Goal: Communication & Community: Share content

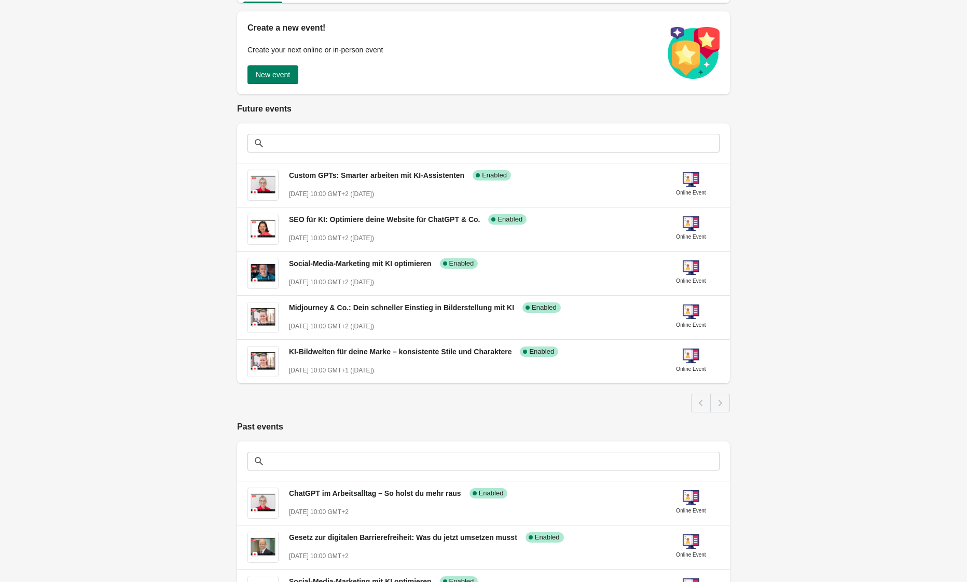
scroll to position [80, 0]
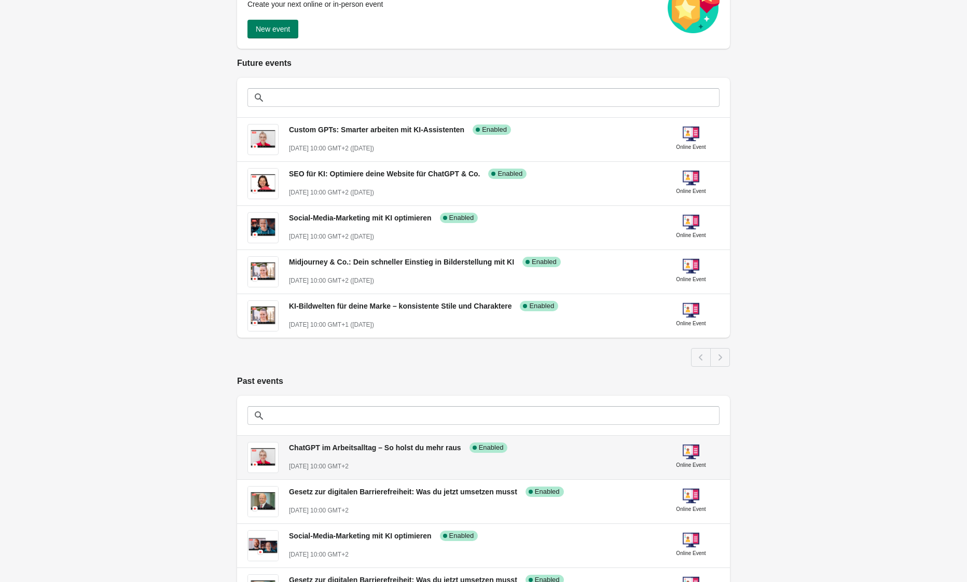
click at [377, 445] on span "ChatGPT im Arbeitsalltag – So holst du mehr raus" at bounding box center [375, 448] width 172 height 8
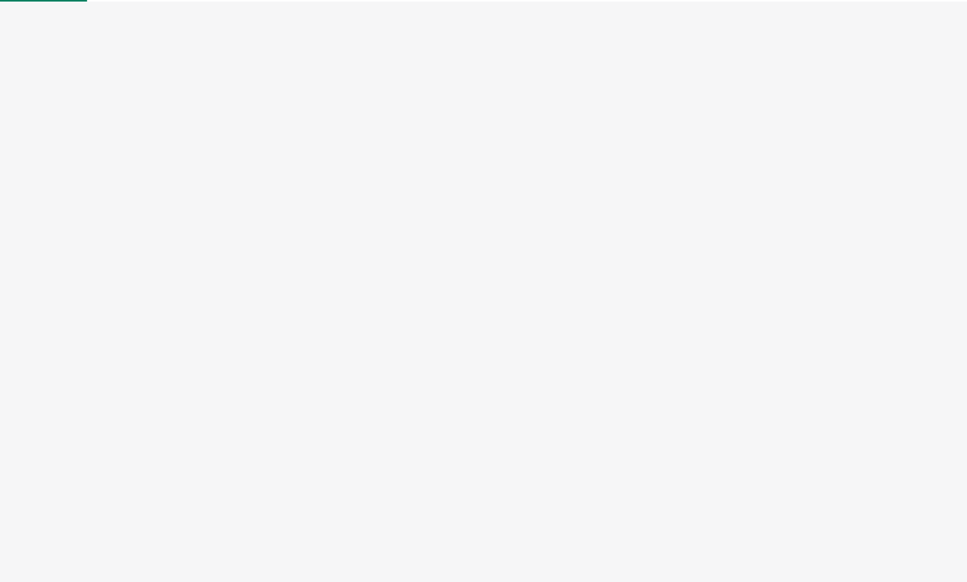
select select "US"
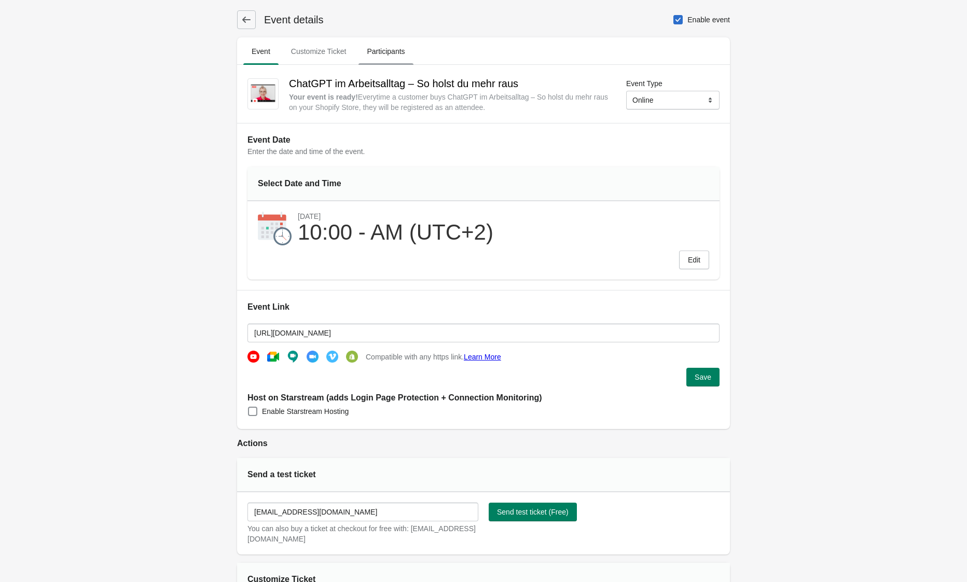
click at [390, 58] on span "Participants" at bounding box center [385, 51] width 54 height 19
select select "US"
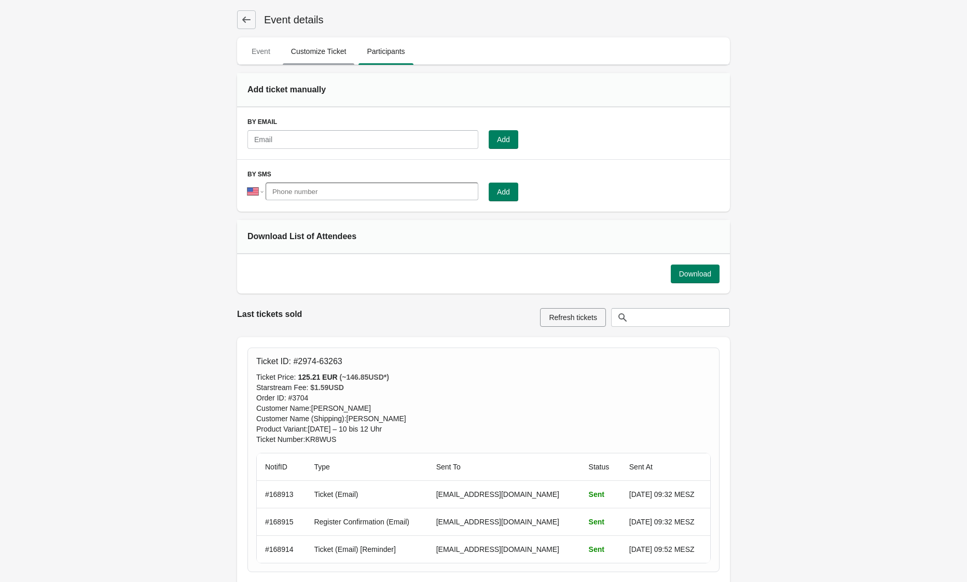
click at [332, 49] on span "Customize Ticket" at bounding box center [319, 51] width 72 height 19
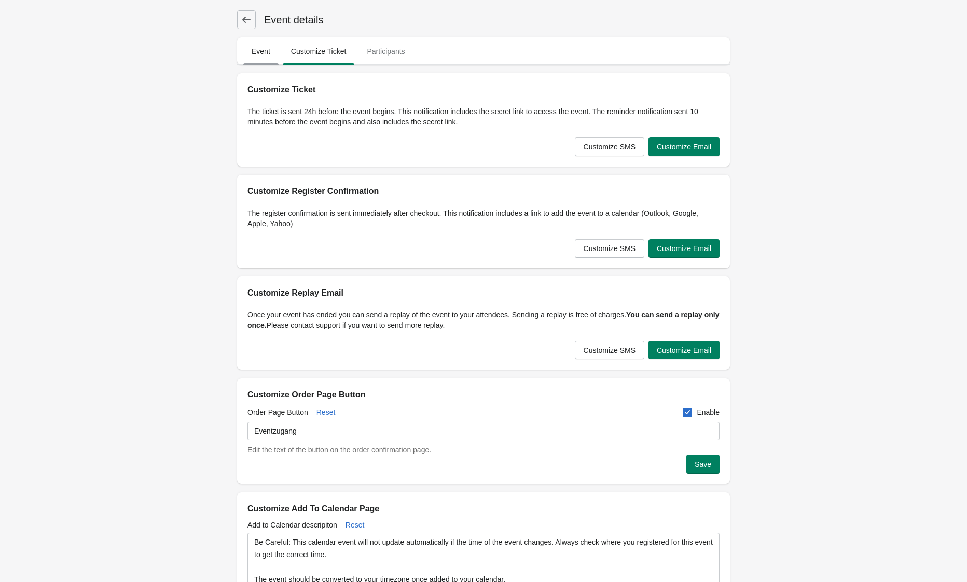
click at [256, 54] on span "Event" at bounding box center [260, 51] width 35 height 19
select select "US"
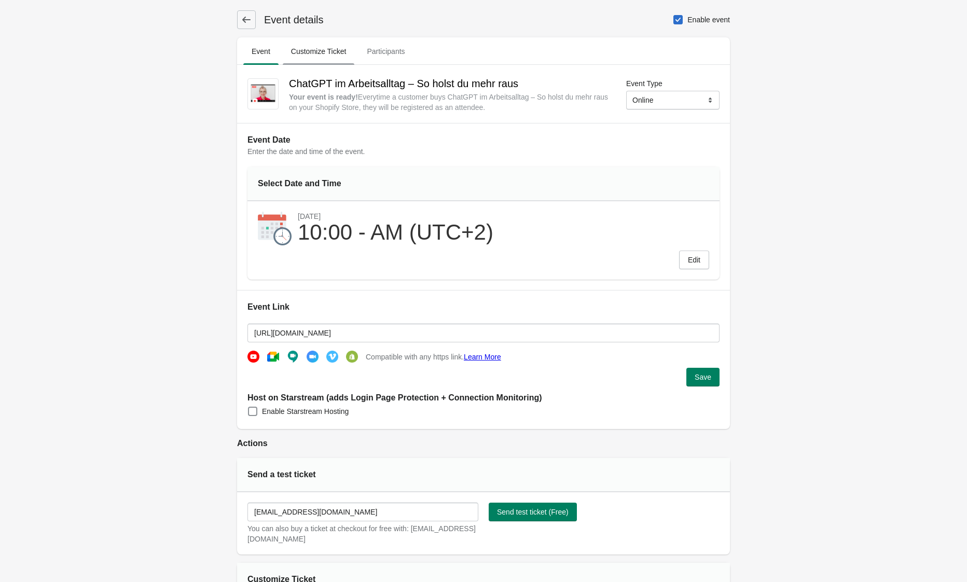
click at [296, 59] on span "Customize Ticket" at bounding box center [319, 51] width 72 height 19
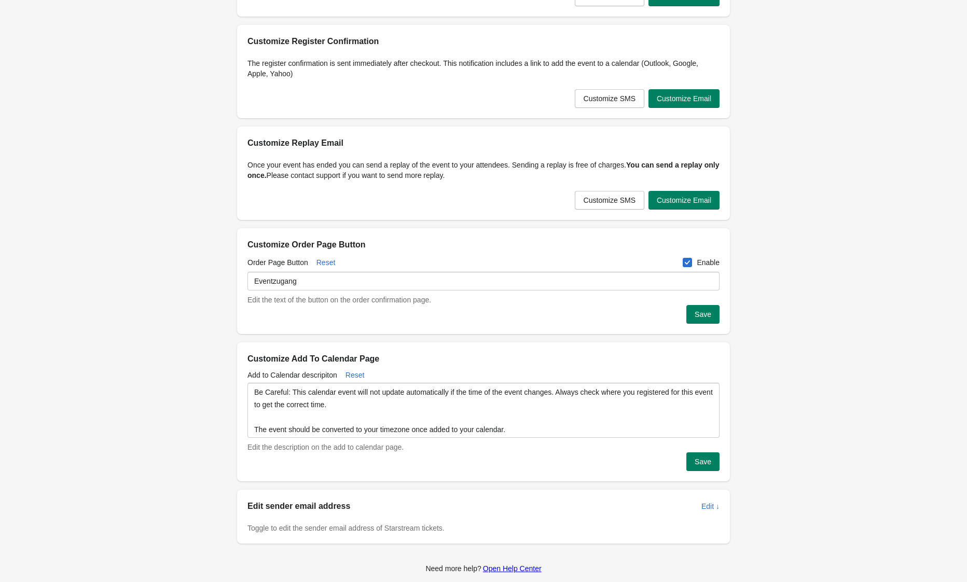
scroll to position [154, 0]
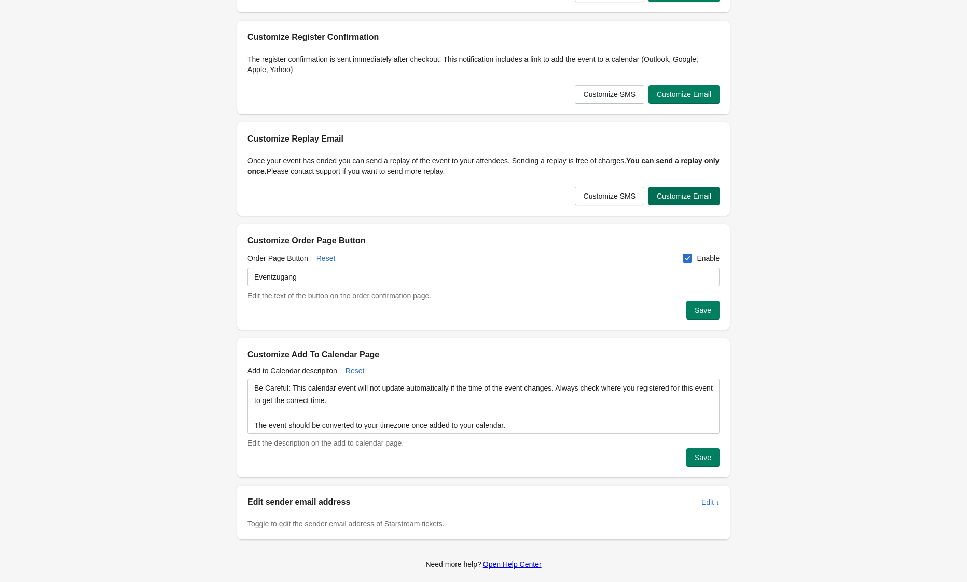
click at [688, 198] on span "Customize Email" at bounding box center [684, 196] width 54 height 8
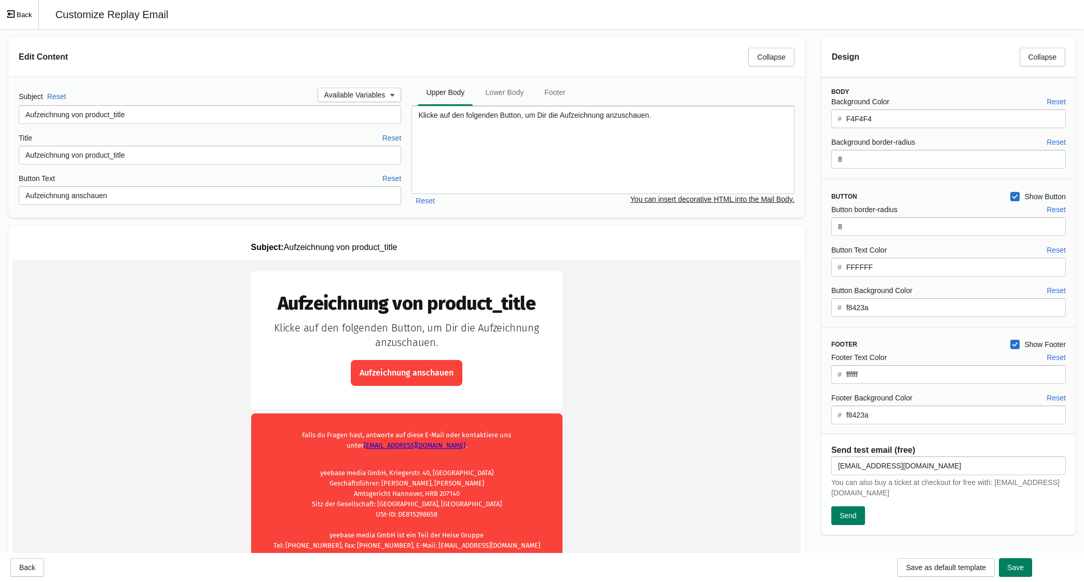
scroll to position [18, 0]
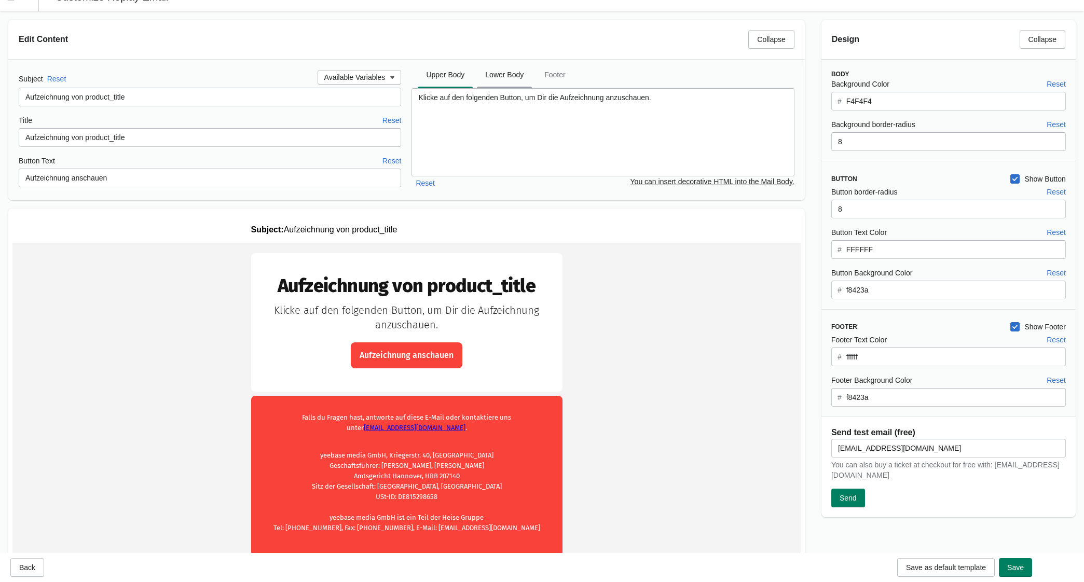
click at [508, 83] on span "Lower Body" at bounding box center [504, 74] width 55 height 19
click at [511, 75] on span "Lower Body" at bounding box center [504, 74] width 55 height 19
click at [434, 74] on span "Upper Body" at bounding box center [445, 74] width 55 height 19
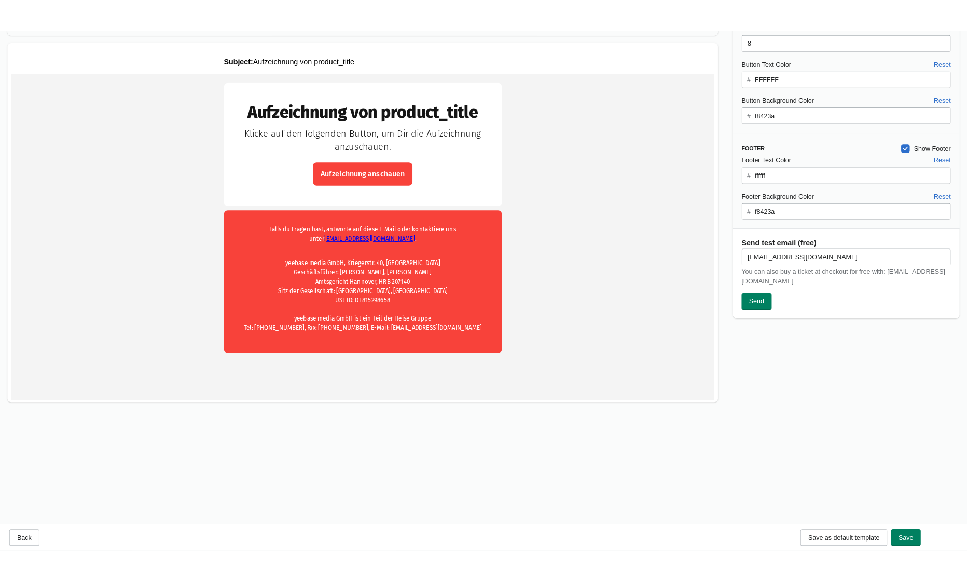
scroll to position [0, 0]
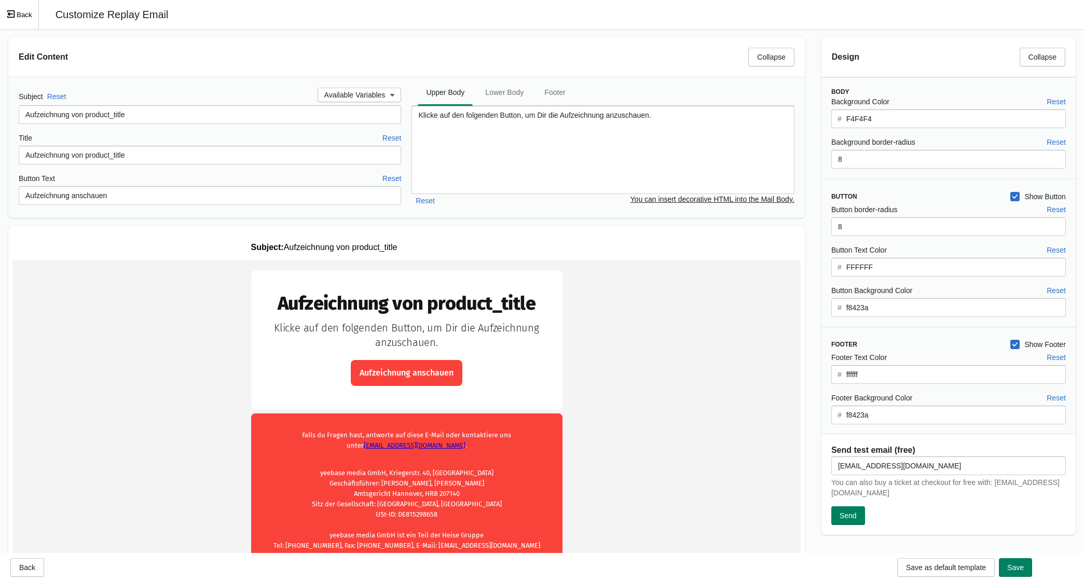
click at [12, 13] on icon "Exit fullscreen mode" at bounding box center [10, 13] width 9 height 9
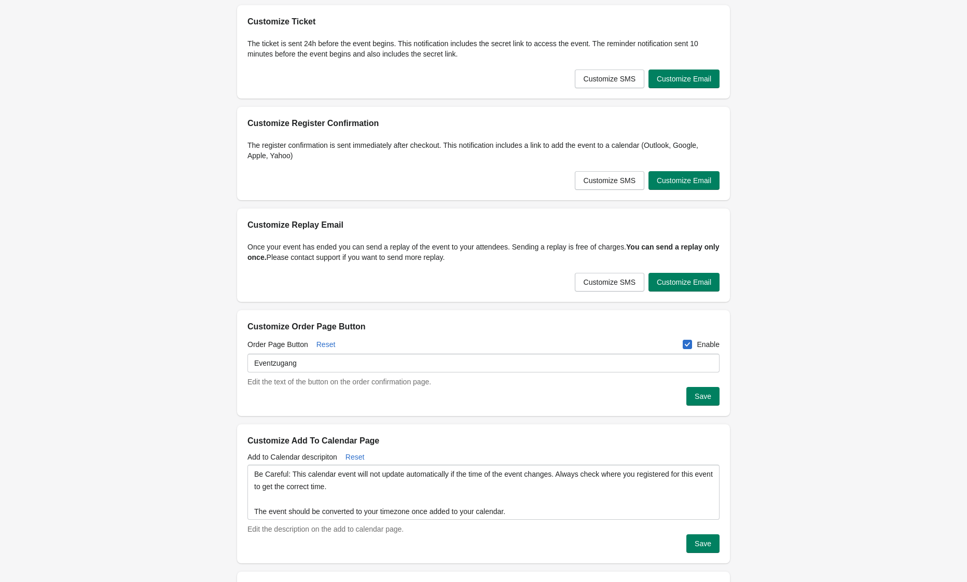
scroll to position [43, 0]
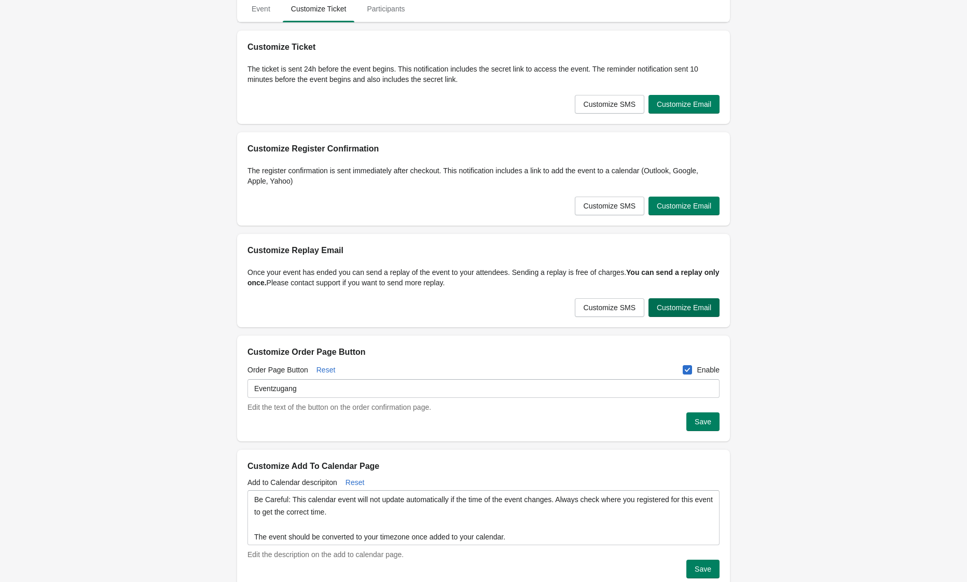
click at [704, 307] on span "Customize Email" at bounding box center [684, 307] width 54 height 8
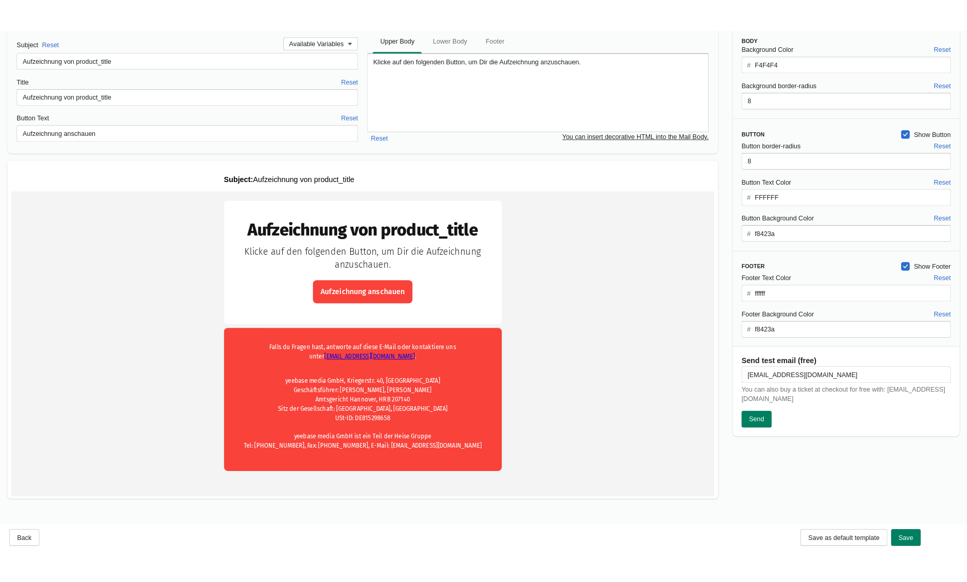
scroll to position [0, 0]
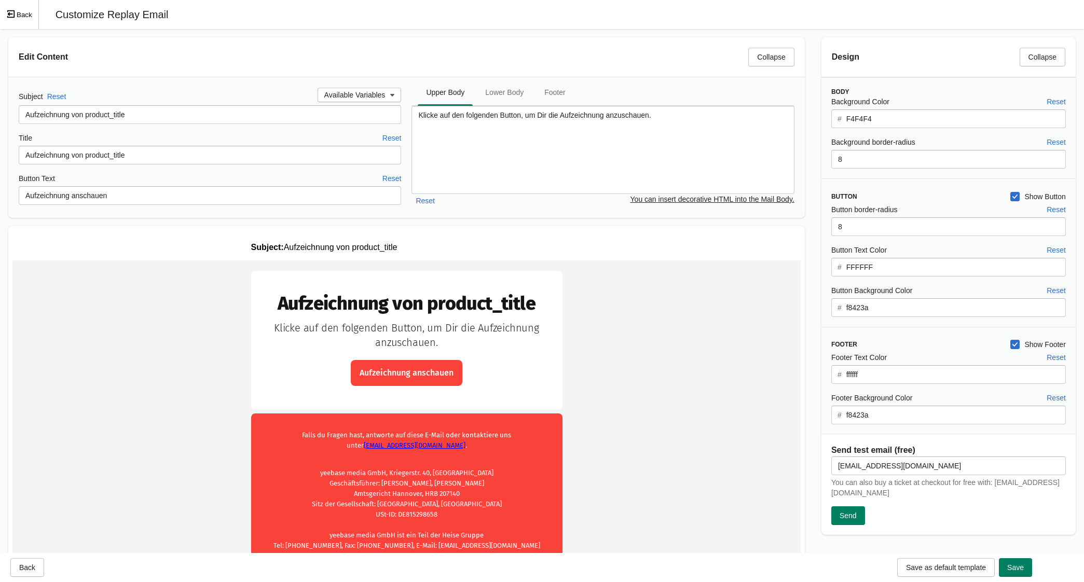
click at [12, 21] on button "Back" at bounding box center [19, 14] width 39 height 29
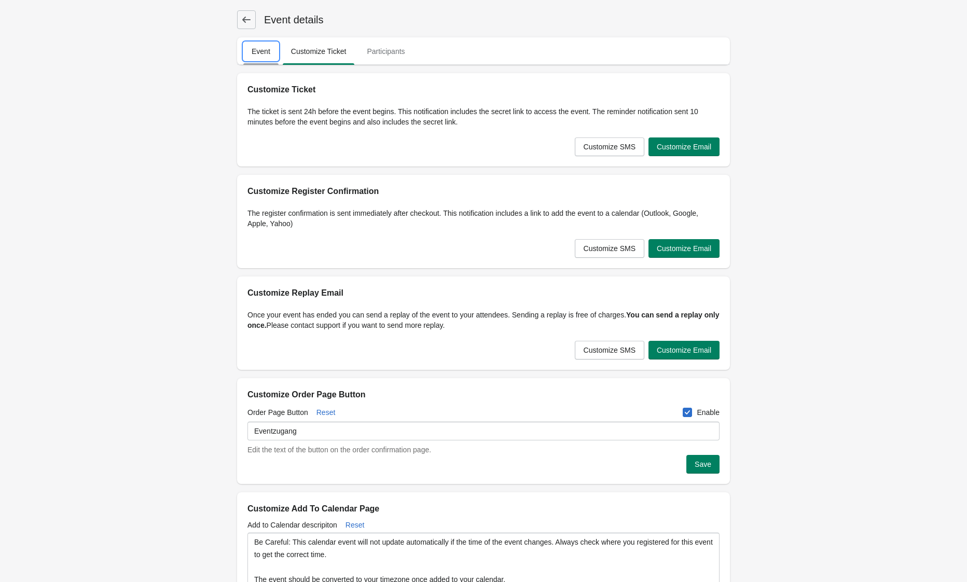
click at [259, 56] on span "Event" at bounding box center [260, 51] width 35 height 19
select select "US"
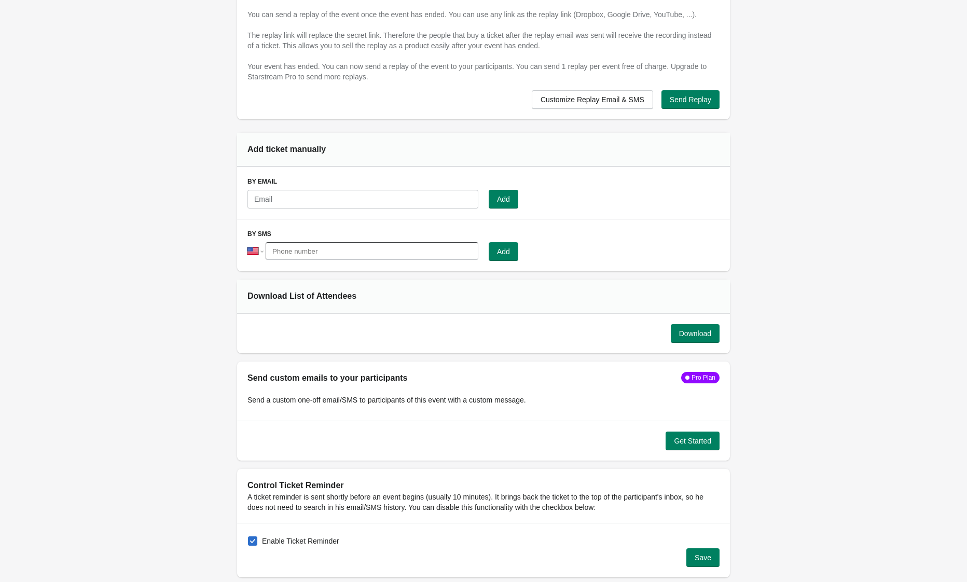
scroll to position [714, 0]
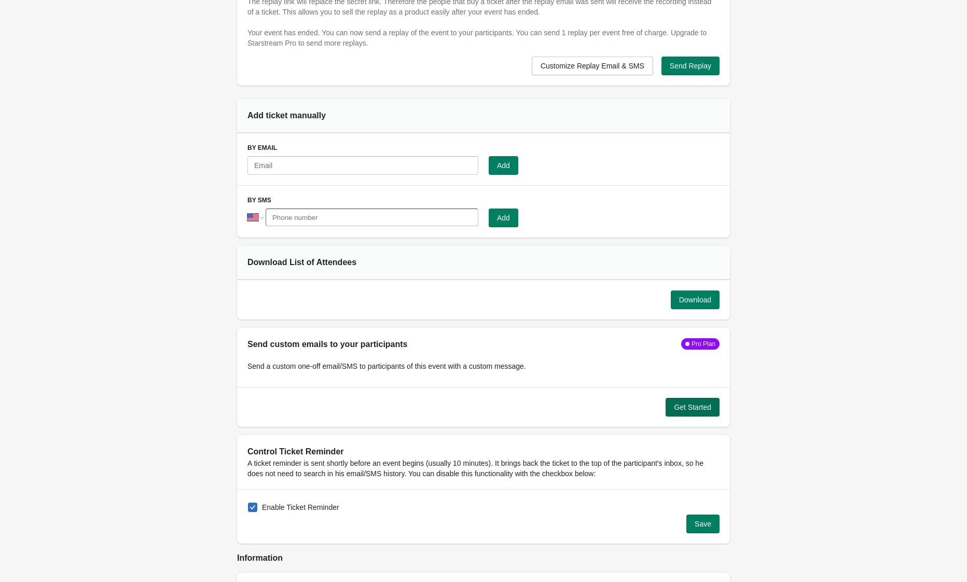
click at [705, 403] on span "Get Started" at bounding box center [692, 407] width 37 height 8
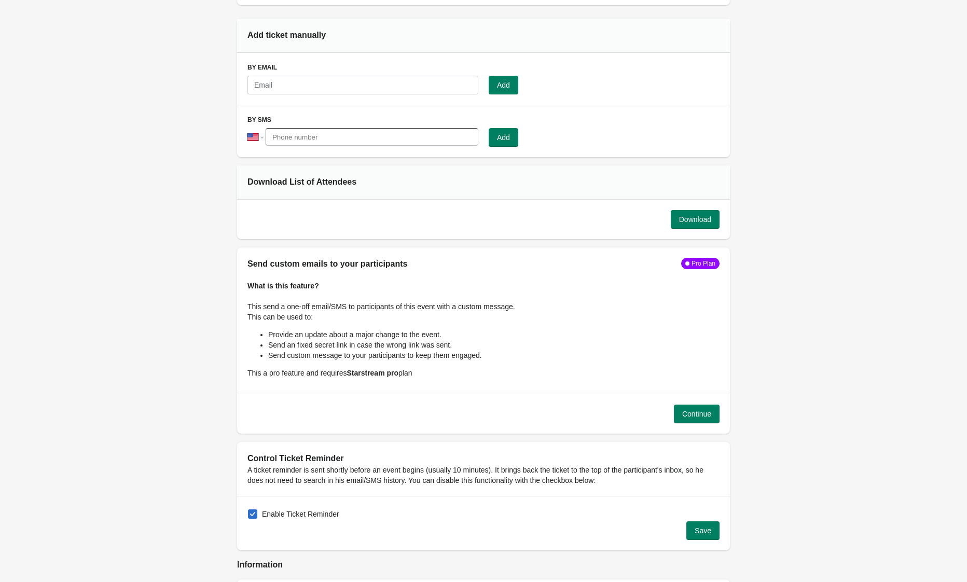
scroll to position [796, 0]
click at [709, 408] on span "Continue" at bounding box center [696, 412] width 29 height 8
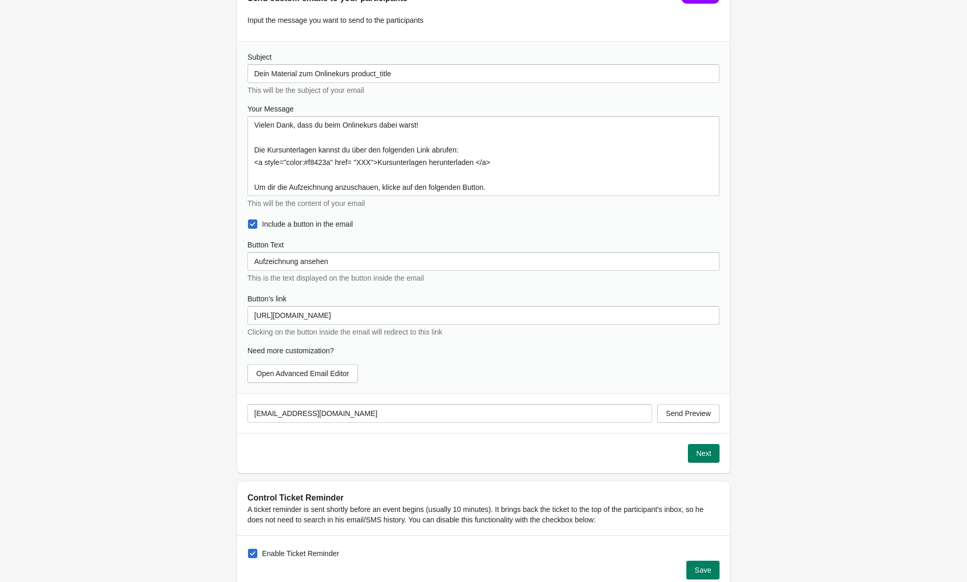
scroll to position [1071, 0]
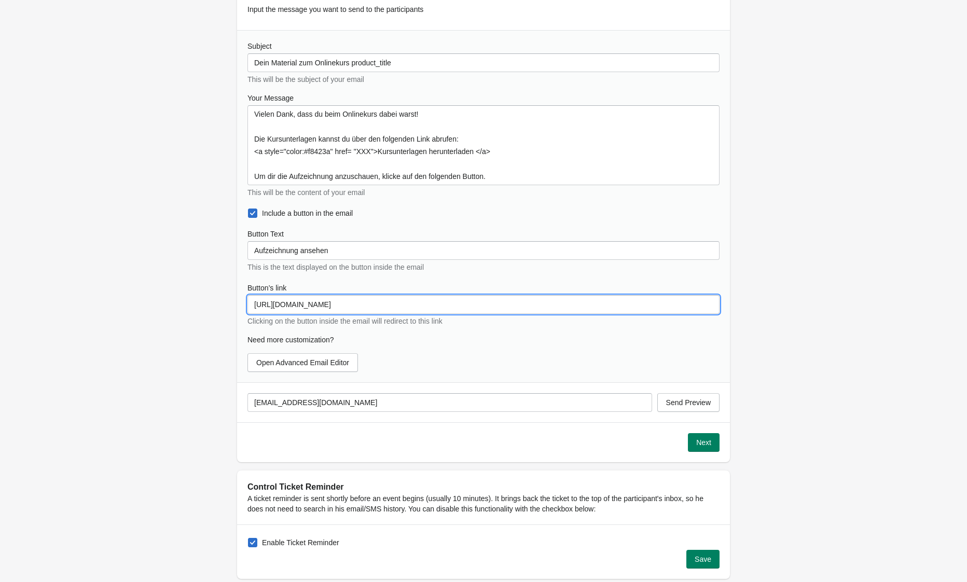
click at [407, 297] on input "[URL][DOMAIN_NAME]" at bounding box center [483, 304] width 472 height 19
click at [408, 295] on input "[URL][DOMAIN_NAME]" at bounding box center [483, 304] width 472 height 19
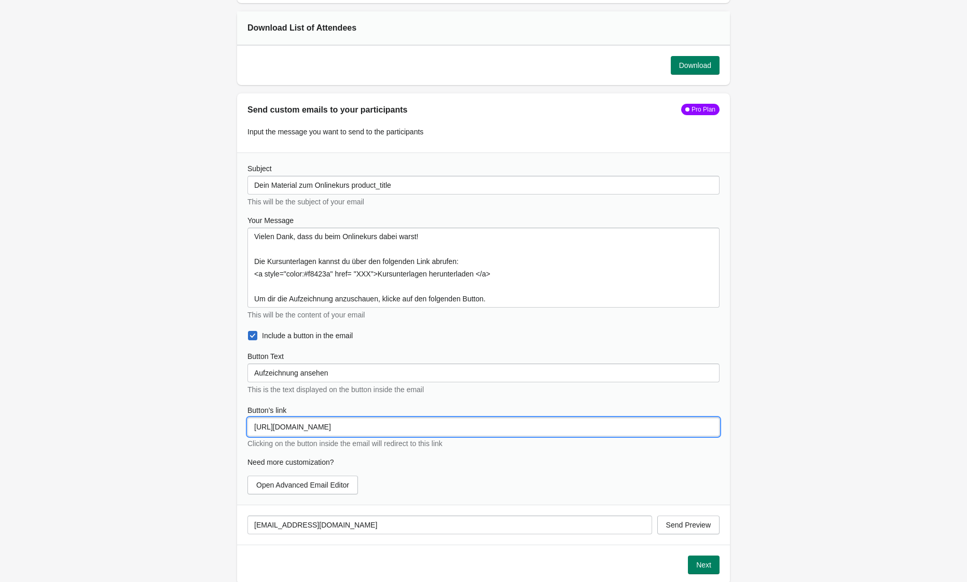
scroll to position [953, 0]
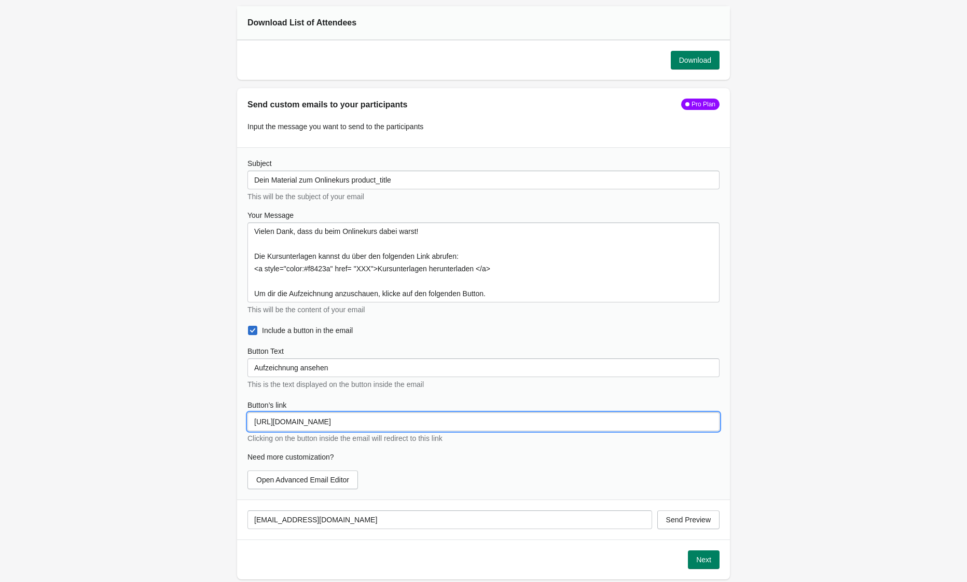
click at [400, 412] on input "[URL][DOMAIN_NAME]" at bounding box center [483, 421] width 472 height 19
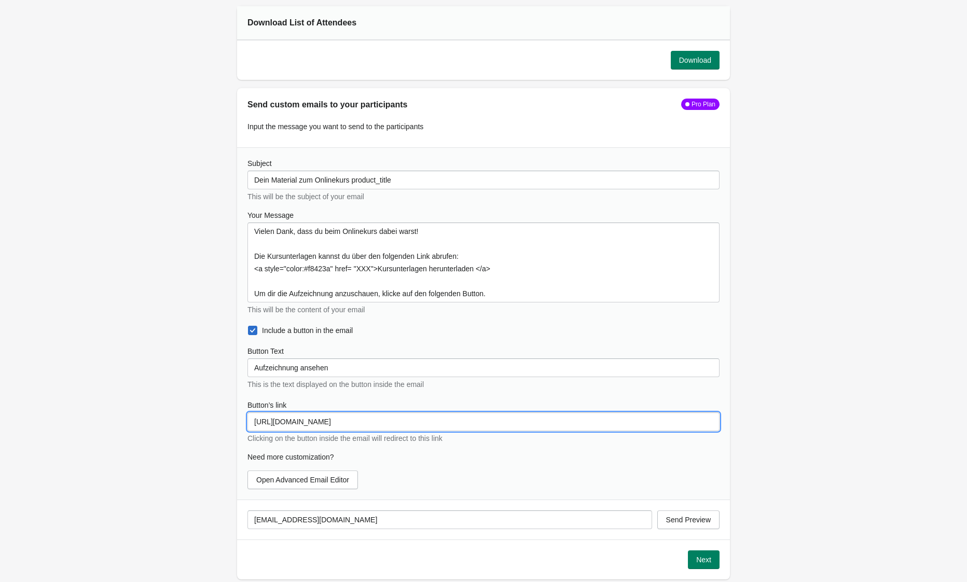
paste input "[DOMAIN_NAME][URL] Passcode: xEZP!8a#"
type input "[URL][DOMAIN_NAME] Passcode: xEZP!8a#"
click at [423, 412] on input "[URL][DOMAIN_NAME] Passcode: xEZP!8a#" at bounding box center [483, 421] width 472 height 19
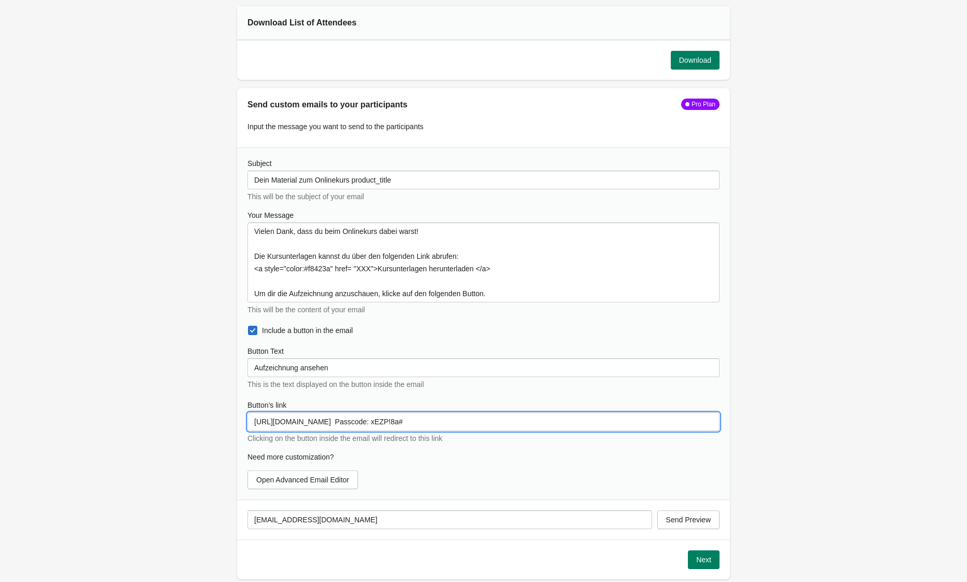
click at [423, 412] on input "[URL][DOMAIN_NAME] Passcode: xEZP!8a#" at bounding box center [483, 421] width 472 height 19
paste input "[URL][DOMAIN_NAME]"
type input "[URL][DOMAIN_NAME]"
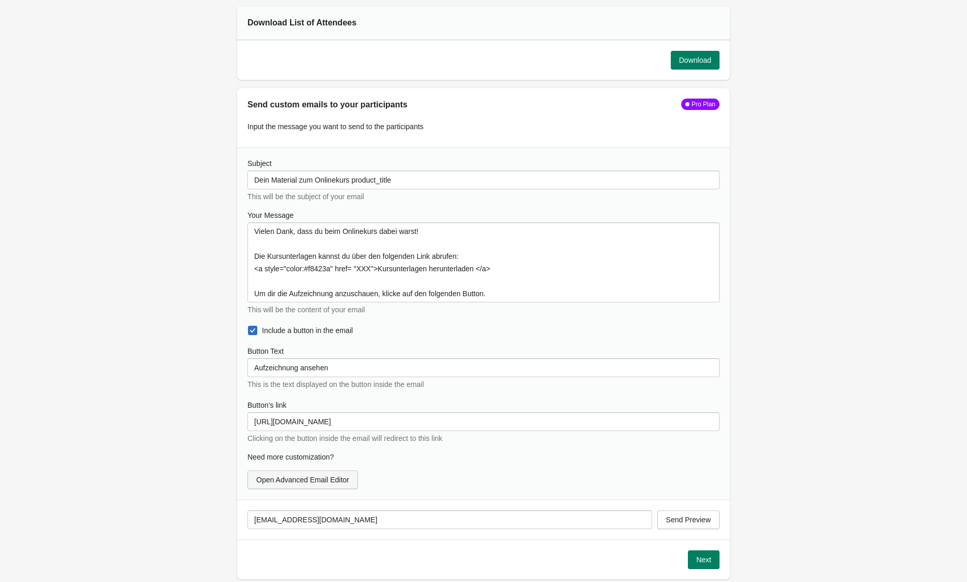
click at [339, 476] on span "Open Advanced Email Editor" at bounding box center [302, 480] width 93 height 8
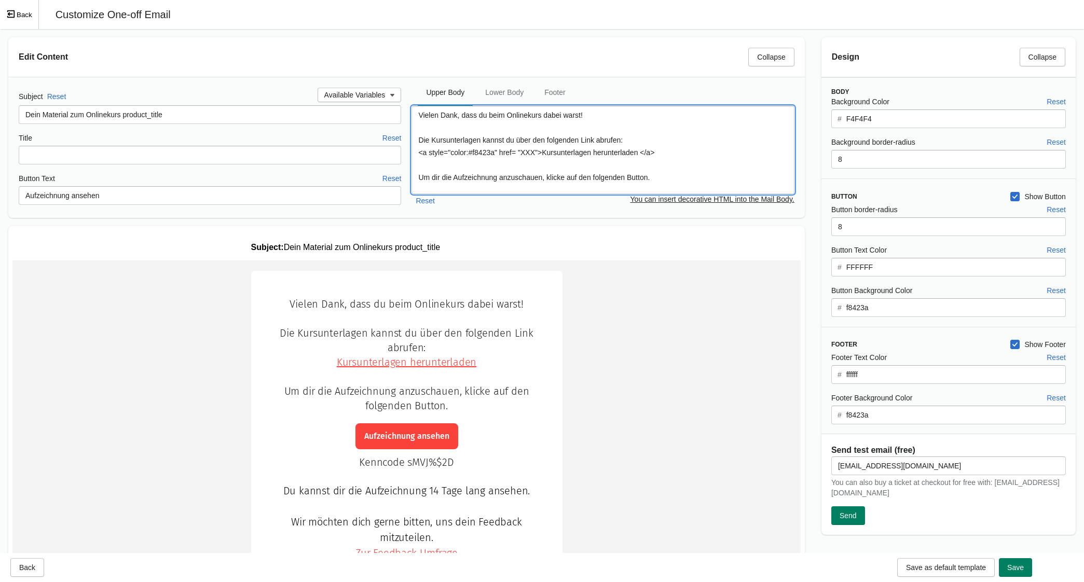
click at [541, 150] on textarea "Vielen Dank, dass du beim Onlinekurs dabei warst! Die Kursunterlagen kannst du …" at bounding box center [602, 150] width 382 height 88
drag, startPoint x: 543, startPoint y: 152, endPoint x: 528, endPoint y: 151, distance: 14.5
click at [528, 151] on textarea "Vielen Dank, dass du beim Onlinekurs dabei warst! Die Kursunterlagen kannst du …" at bounding box center [602, 150] width 382 height 88
paste textarea "[URL][DOMAIN_NAME]"
type textarea "Vielen Dank, dass du beim Onlinekurs dabei warst! Die Kursunterlagen kannst du …"
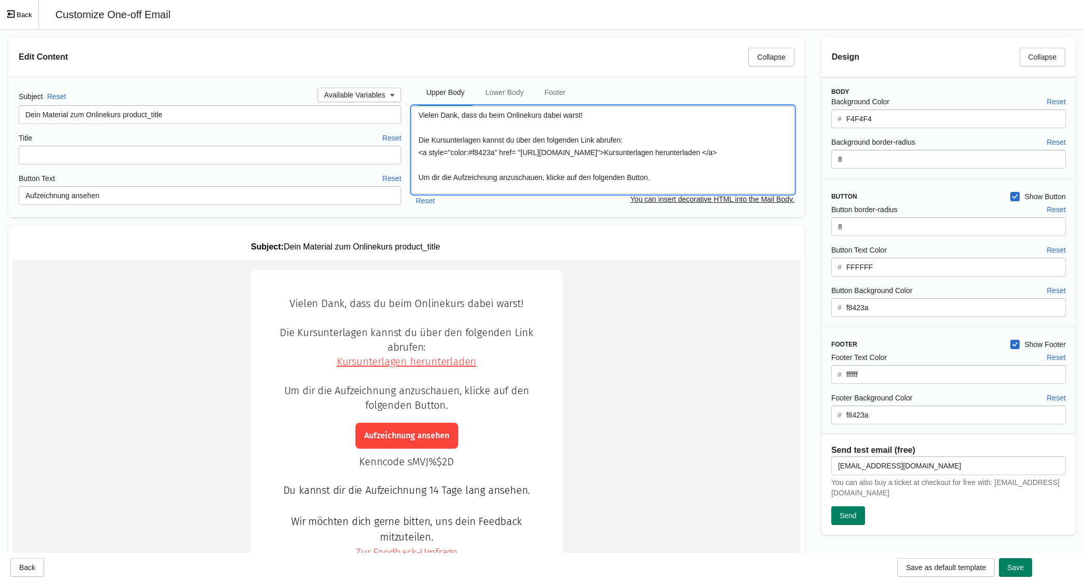
click at [637, 473] on td "Vielen Dank, dass du beim Onlinekurs dabei warst!" at bounding box center [406, 480] width 788 height 440
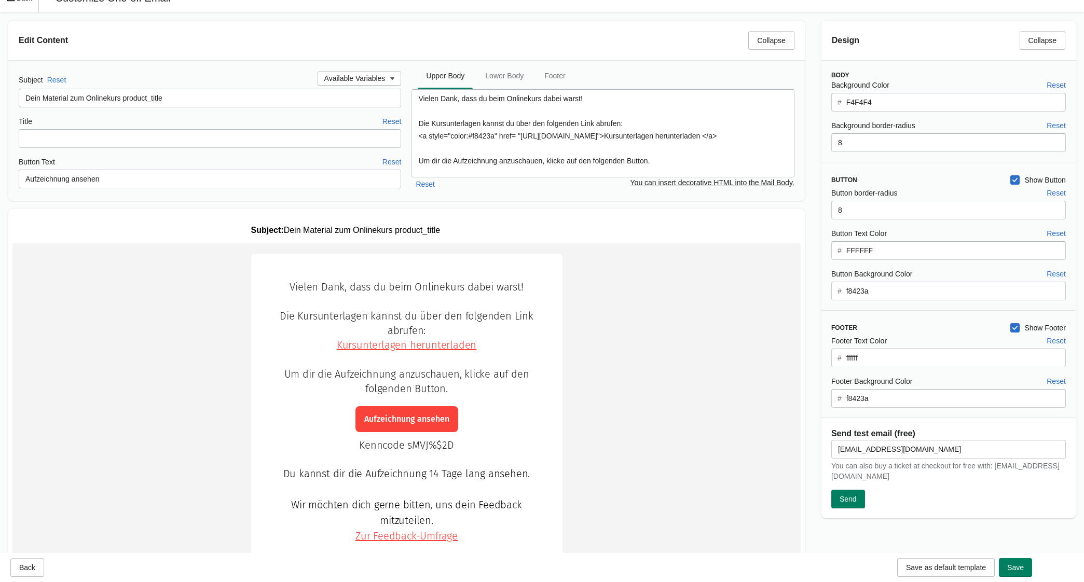
scroll to position [18, 0]
click at [425, 444] on td "Kenncode sMVJ%$2D Du kannst dir die Aufzeichnung 14 Tage lang ansehen. Wir möch…" at bounding box center [407, 514] width 270 height 150
click at [518, 72] on span "Lower Body" at bounding box center [504, 74] width 55 height 19
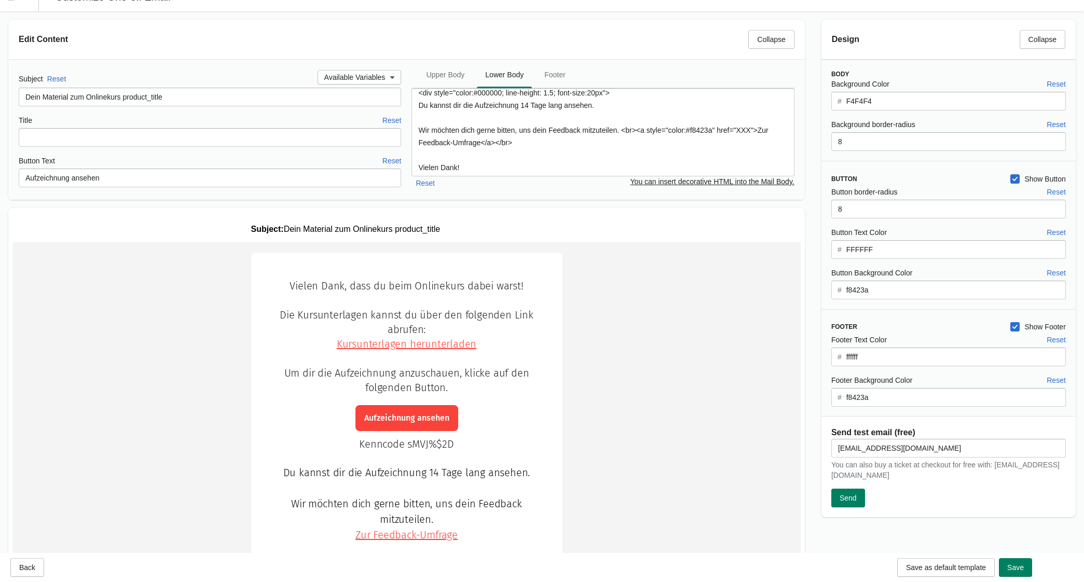
scroll to position [0, 0]
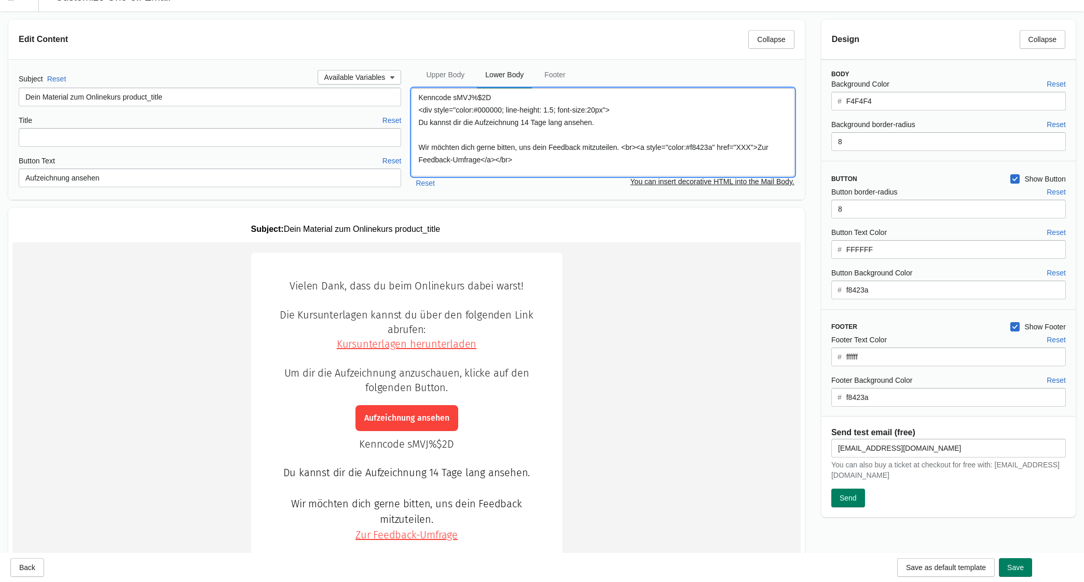
drag, startPoint x: 452, startPoint y: 97, endPoint x: 458, endPoint y: 97, distance: 6.2
click at [458, 97] on textarea "Kenncode sMVJ%$2D <div style="color:#000000; line-height: 1.5; font-size:20px">…" at bounding box center [602, 132] width 382 height 88
click at [456, 97] on textarea "Kenncode sMVJ%$2D <div style="color:#000000; line-height: 1.5; font-size:20px">…" at bounding box center [602, 132] width 382 height 88
drag, startPoint x: 455, startPoint y: 97, endPoint x: 550, endPoint y: 96, distance: 95.5
click at [550, 96] on textarea "Kenncode sMVJ%$2D <div style="color:#000000; line-height: 1.5; font-size:20px">…" at bounding box center [602, 132] width 382 height 88
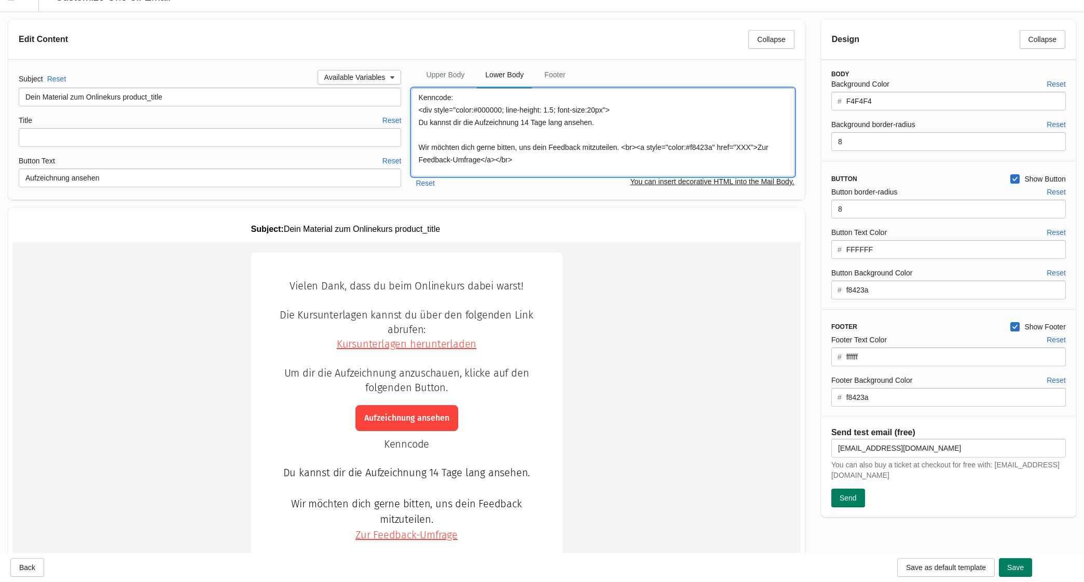
paste textarea "xEZP!8a#"
click at [491, 416] on td "Aufzeichnung ansehen" at bounding box center [407, 418] width 270 height 31
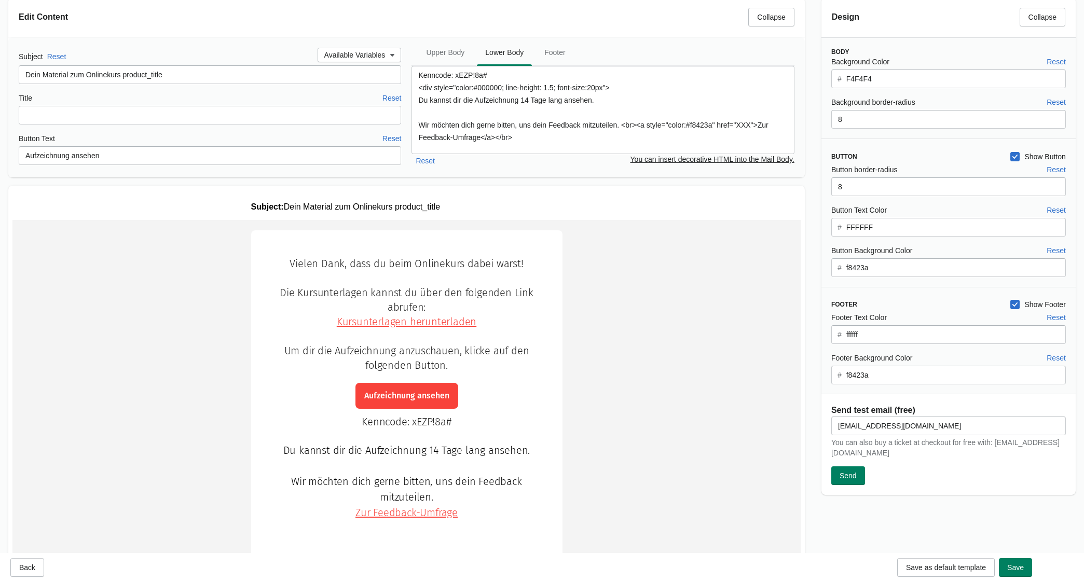
scroll to position [41, 0]
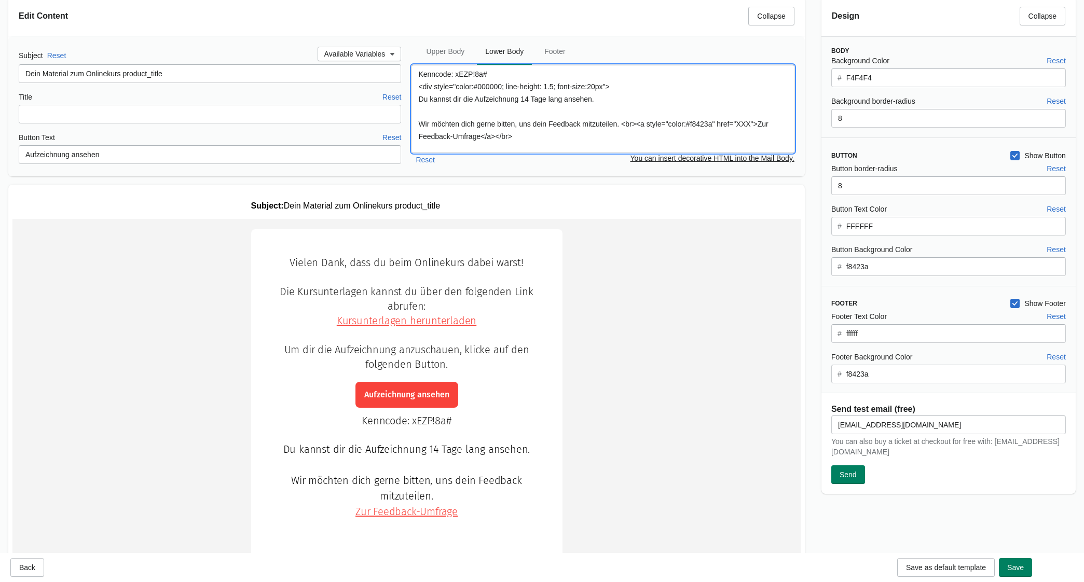
click at [446, 135] on textarea "Kenncode: xEZP!8a# <div style="color:#000000; line-height: 1.5; font-size:20px"…" at bounding box center [602, 109] width 382 height 88
paste textarea "[URL][DOMAIN_NAME]"
type textarea "Kenncode: xEZP!8a# <div style="color:#000000; line-height: 1.5; font-size:20px"…"
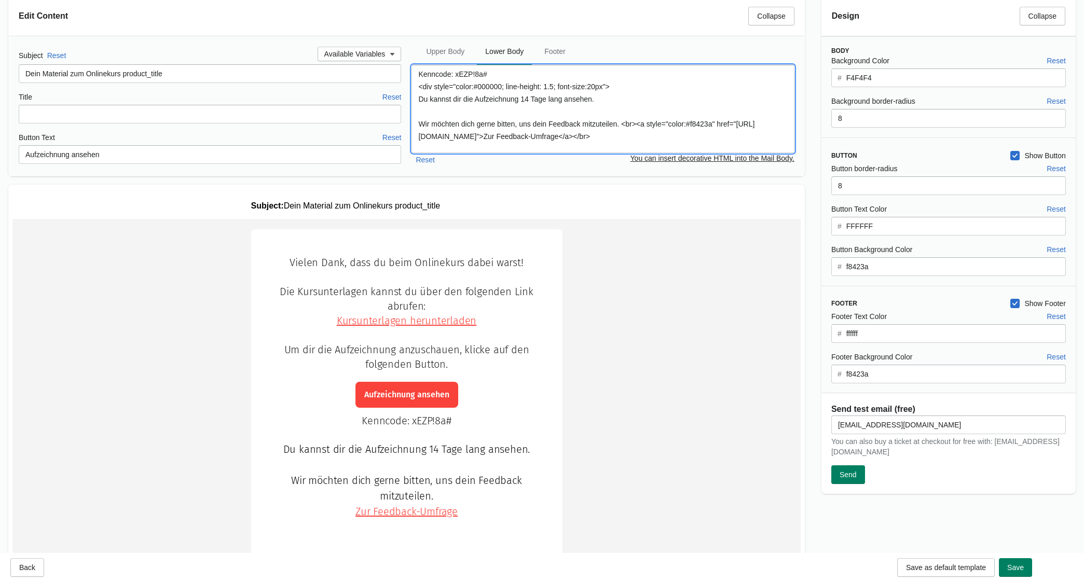
click at [654, 400] on td "Vielen Dank, dass du beim Onlinekurs dabei warst!" at bounding box center [406, 439] width 788 height 440
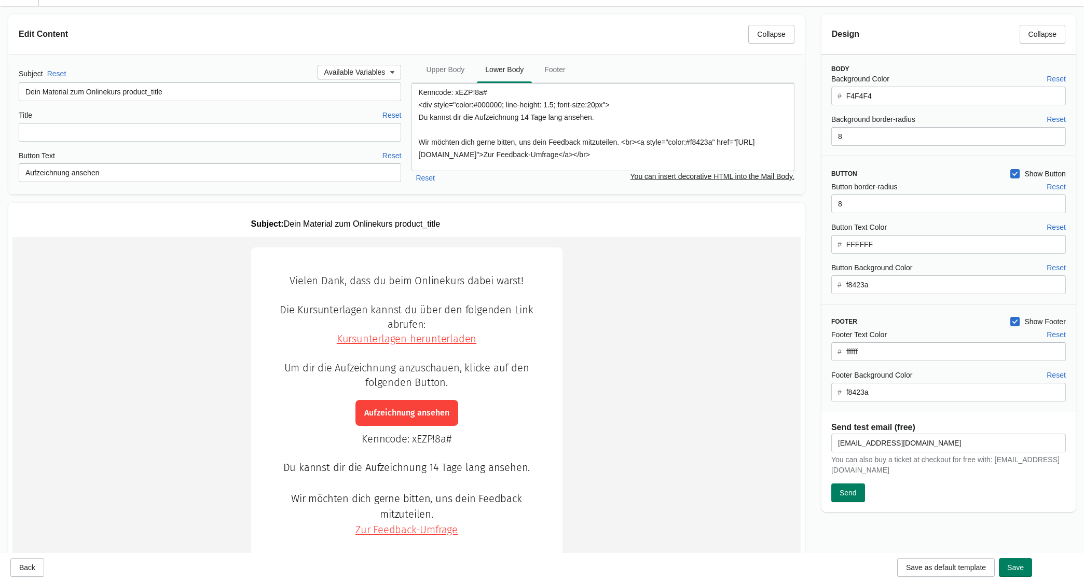
scroll to position [30, 0]
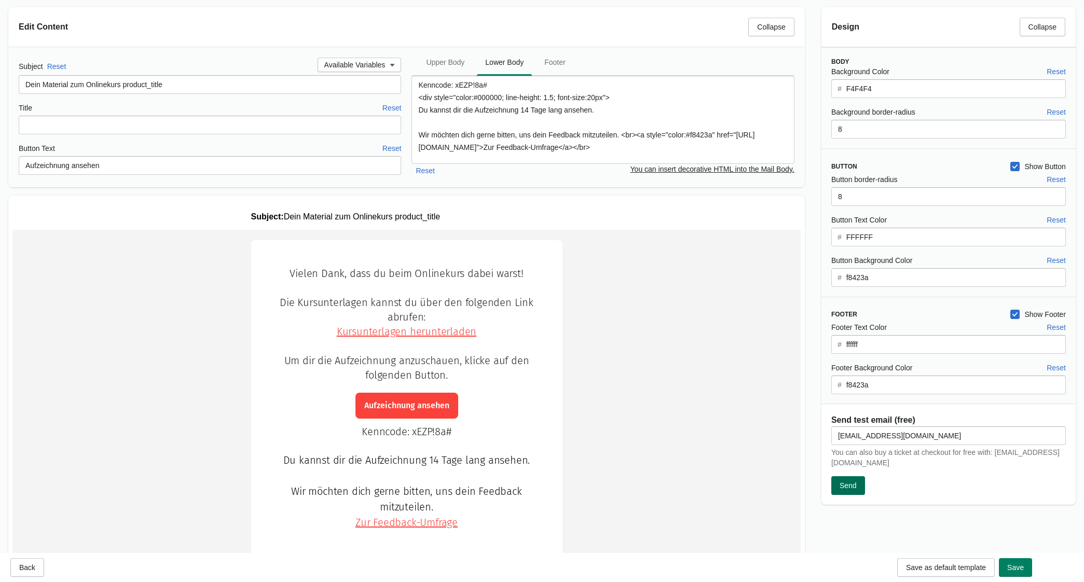
click at [854, 481] on span "Send" at bounding box center [847, 485] width 17 height 8
type textarea "Vielen Dank, dass du beim Onlinekurs dabei warst! Die Kursunterlagen kannst du …"
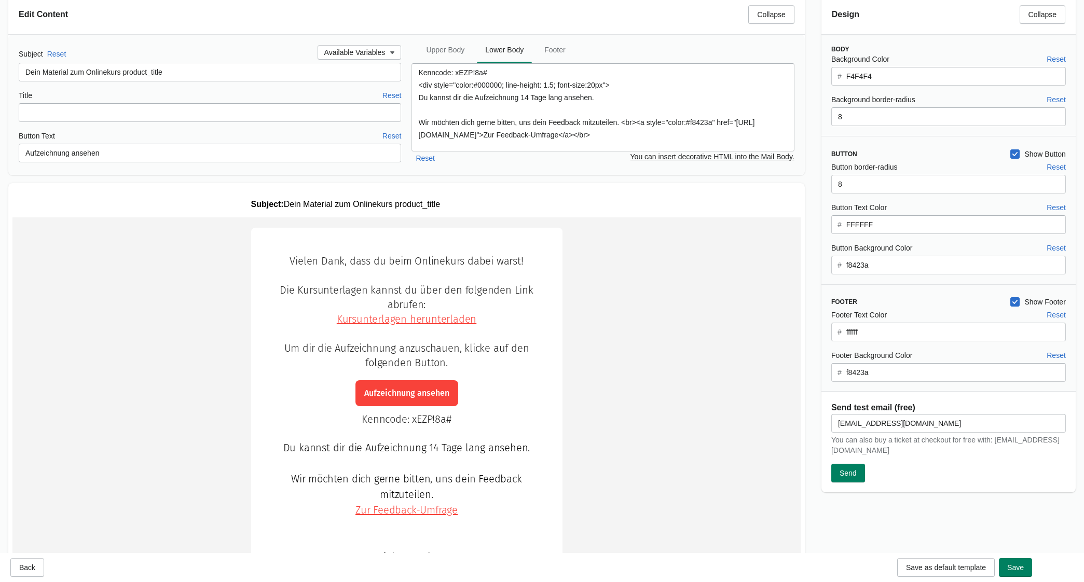
scroll to position [44, 0]
click at [427, 414] on td "Kenncode: xEZP!8a# Du kannst dir die Aufzeichnung 14 Tage lang ansehen. Wir möc…" at bounding box center [407, 487] width 270 height 150
click at [412, 416] on td "Kenncode: xEZP!8a# Du kannst dir die Aufzeichnung 14 Tage lang ansehen. Wir möc…" at bounding box center [407, 487] width 270 height 150
drag, startPoint x: 411, startPoint y: 416, endPoint x: 457, endPoint y: 416, distance: 45.6
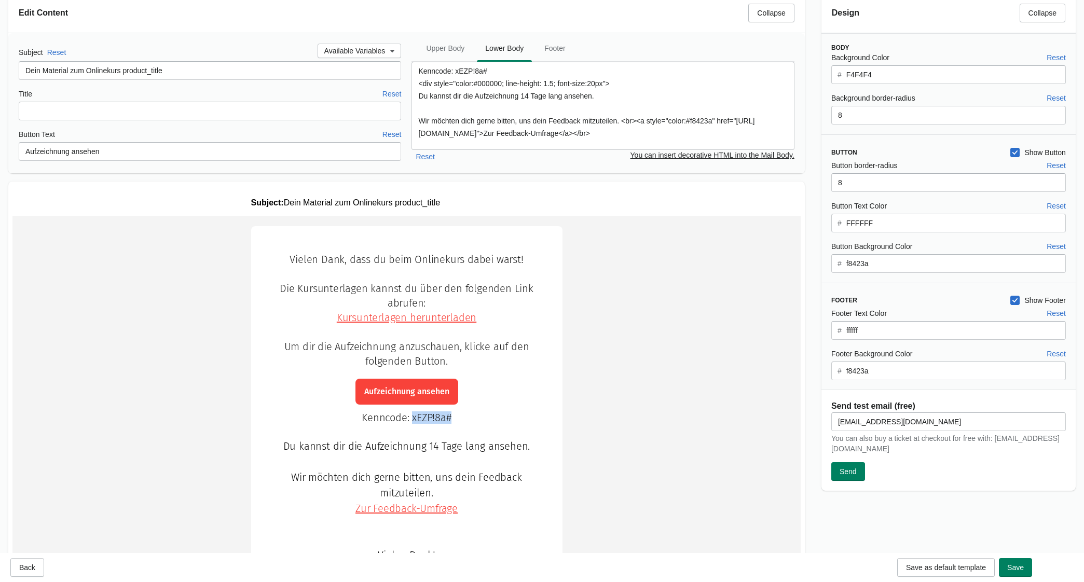
click at [457, 416] on td "Kenncode: xEZP!8a# Du kannst dir die Aufzeichnung 14 Tage lang ansehen. Wir möc…" at bounding box center [407, 487] width 270 height 150
click at [426, 508] on link "Zur Feedback-Umfrage" at bounding box center [406, 508] width 102 height 12
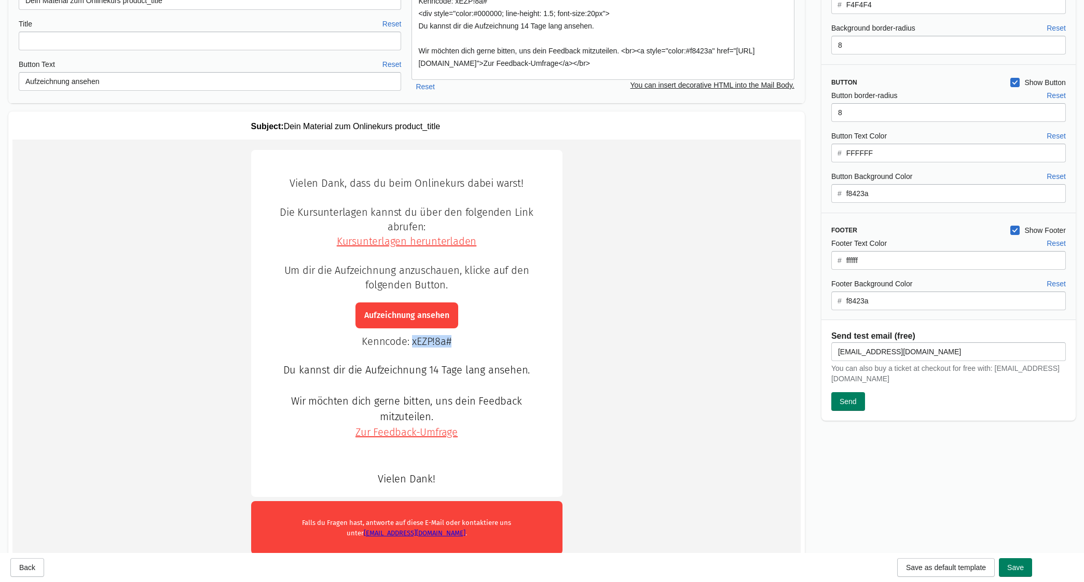
scroll to position [0, 0]
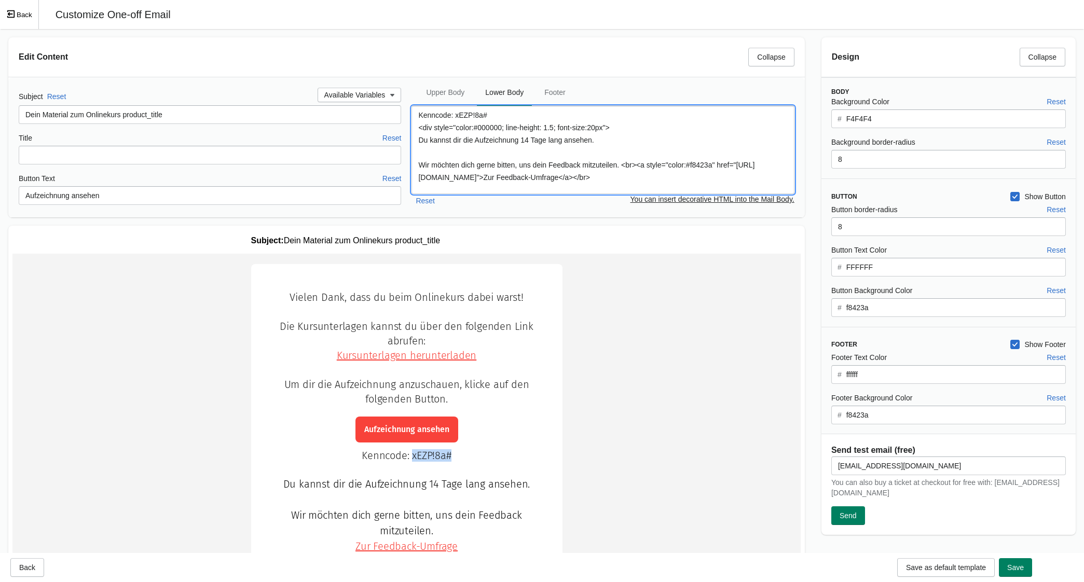
click at [616, 148] on textarea "Kenncode: xEZP!8a# <div style="color:#000000; line-height: 1.5; font-size:20px"…" at bounding box center [602, 150] width 382 height 88
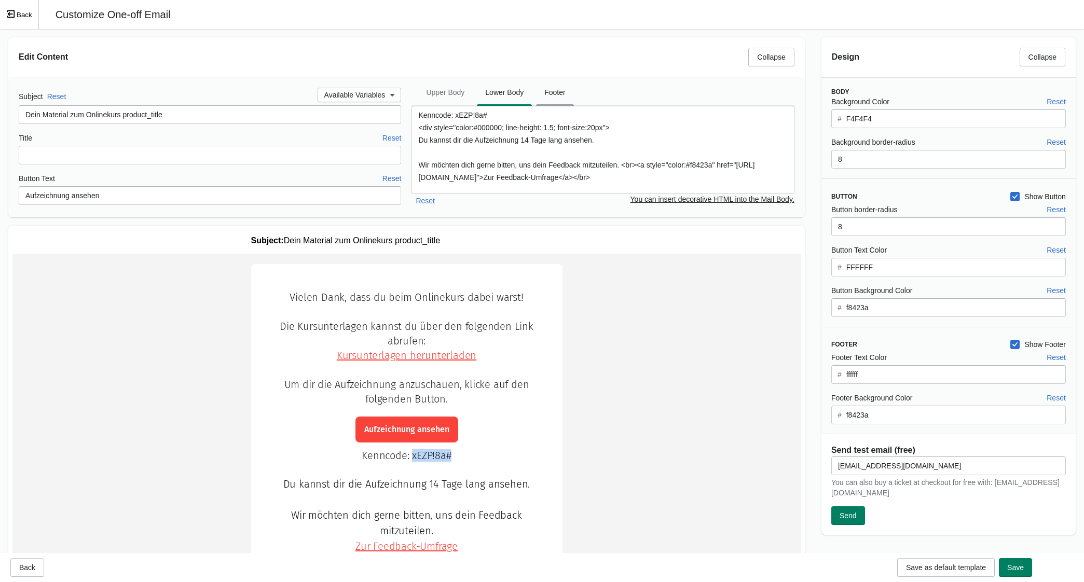
click at [559, 87] on span "Footer" at bounding box center [554, 92] width 37 height 19
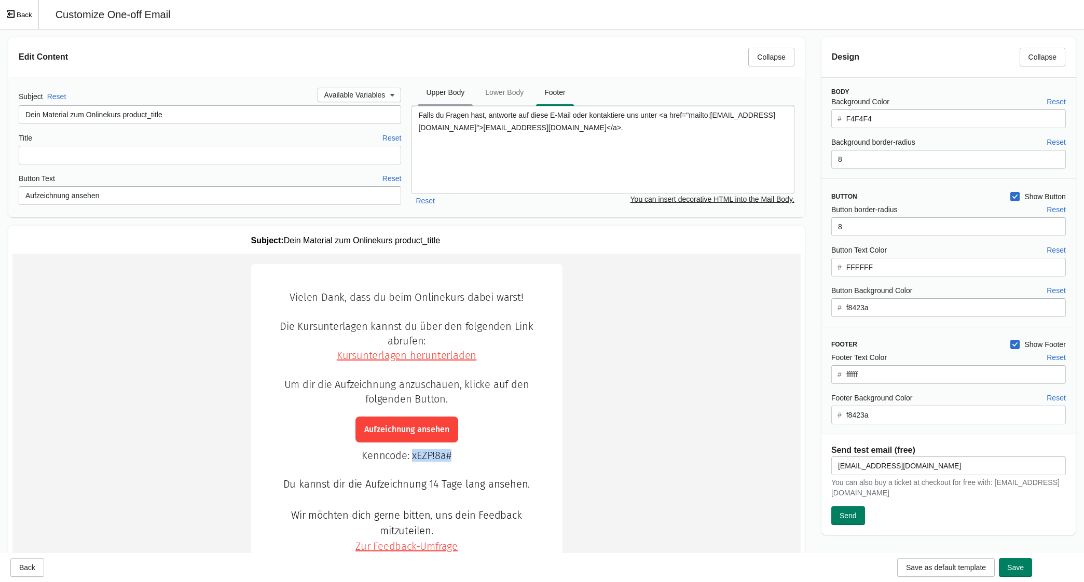
click at [454, 88] on span "Upper Body" at bounding box center [445, 92] width 55 height 19
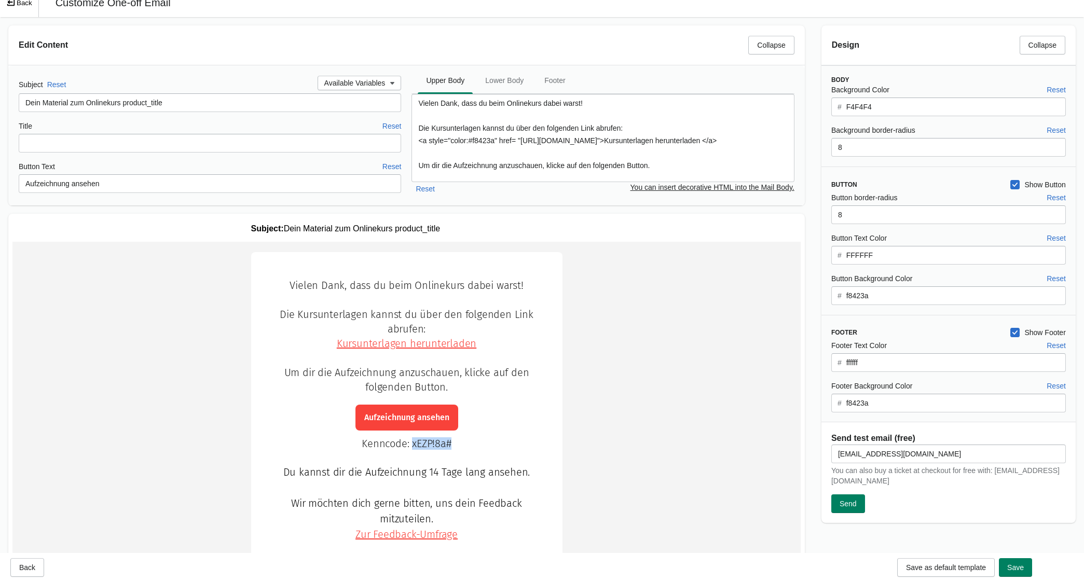
scroll to position [27, 0]
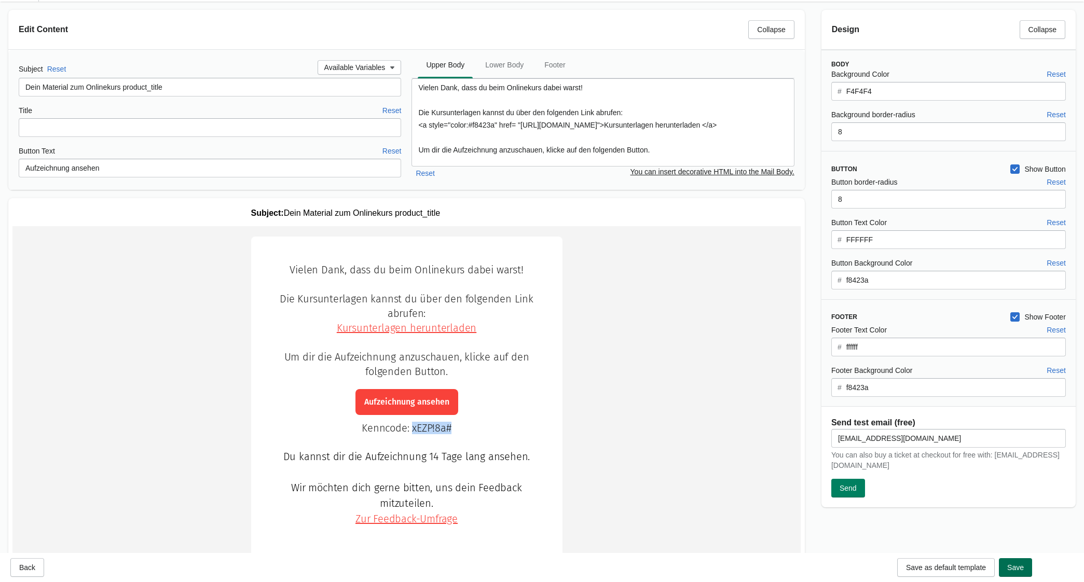
click at [1025, 568] on button "Save" at bounding box center [1015, 567] width 33 height 19
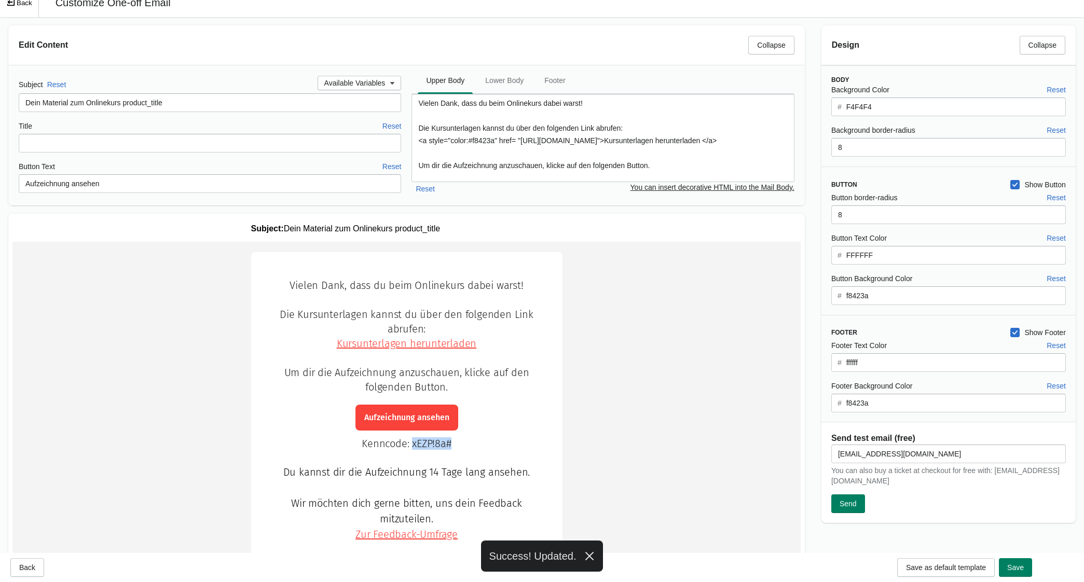
scroll to position [0, 0]
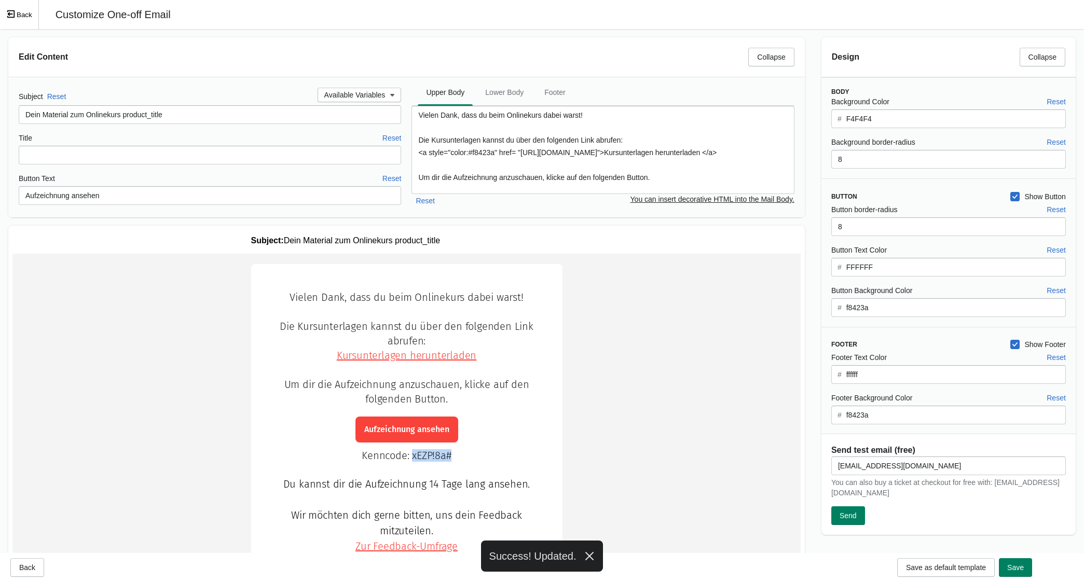
click at [21, 11] on button "Back" at bounding box center [19, 14] width 39 height 29
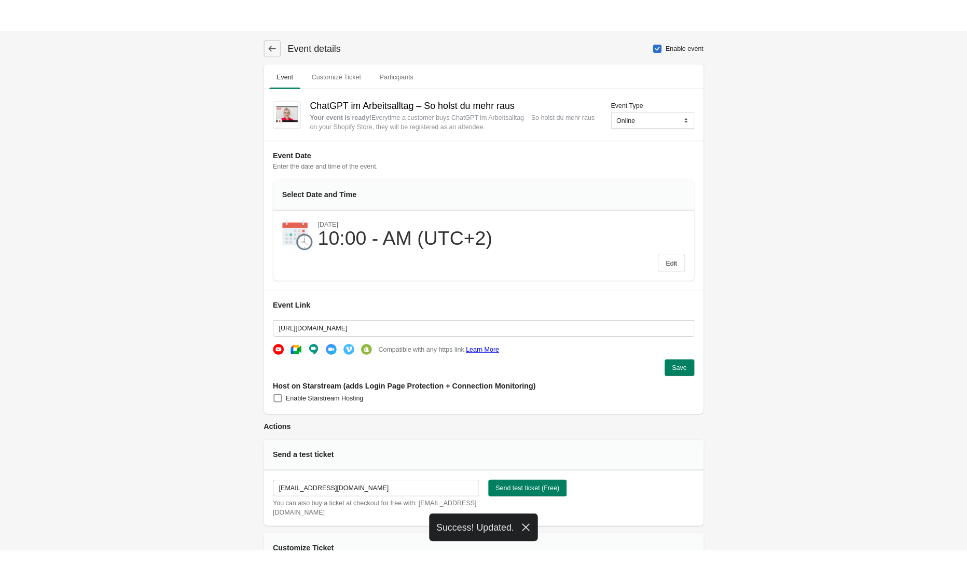
scroll to position [1013, 0]
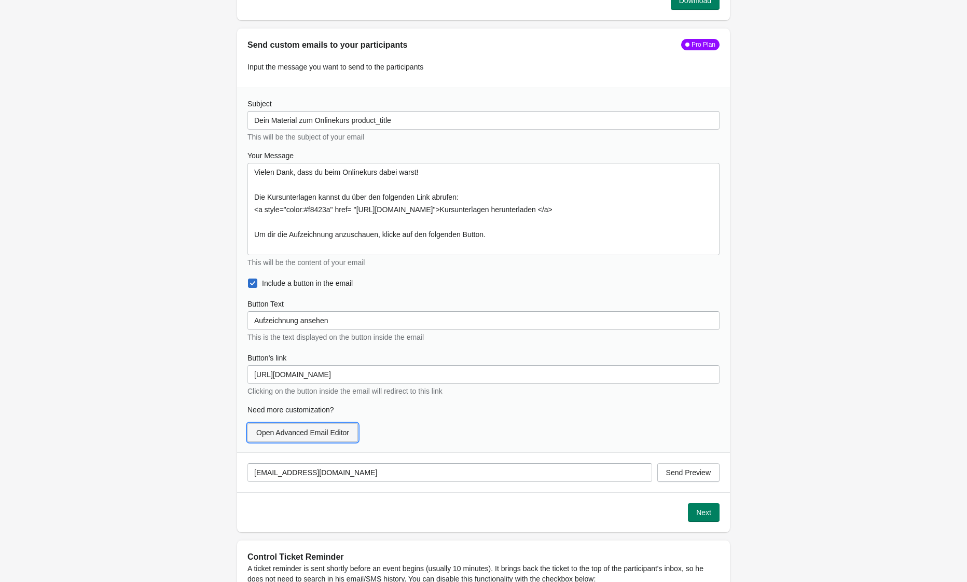
click at [349, 428] on span "Open Advanced Email Editor" at bounding box center [302, 432] width 93 height 8
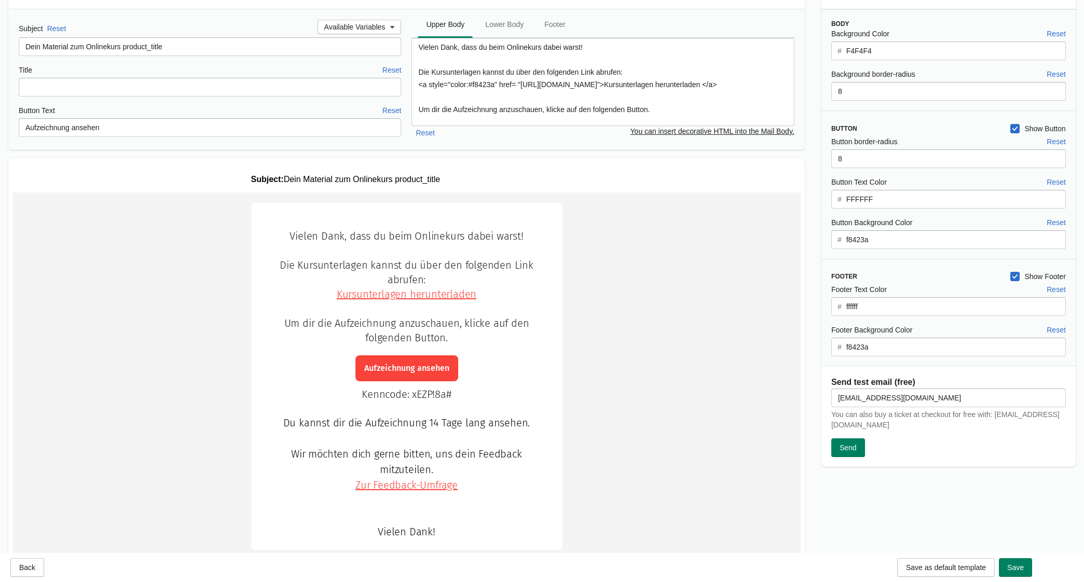
scroll to position [62, 0]
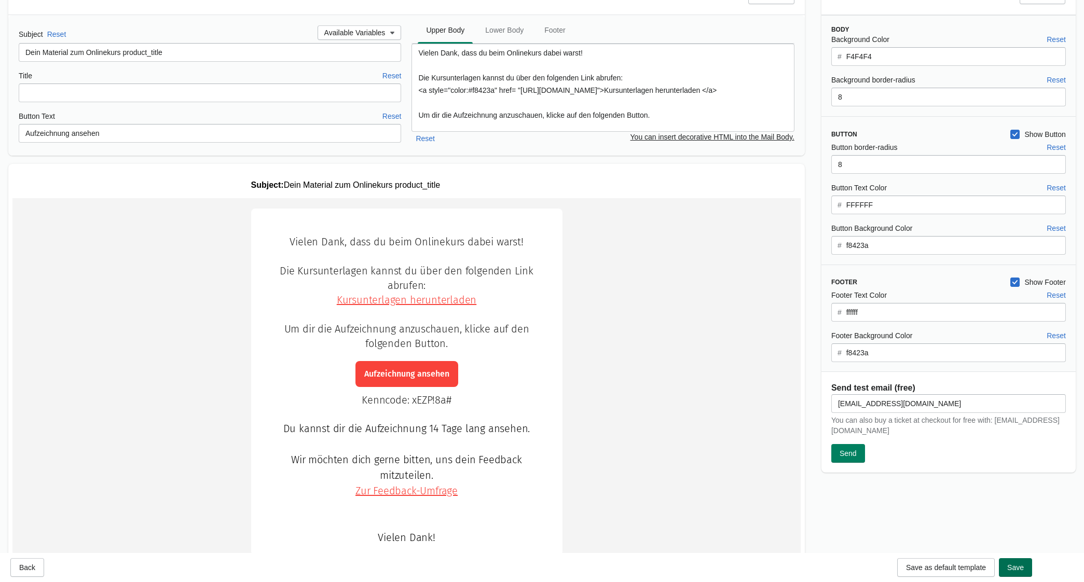
click at [1018, 563] on span "Save" at bounding box center [1015, 567] width 17 height 8
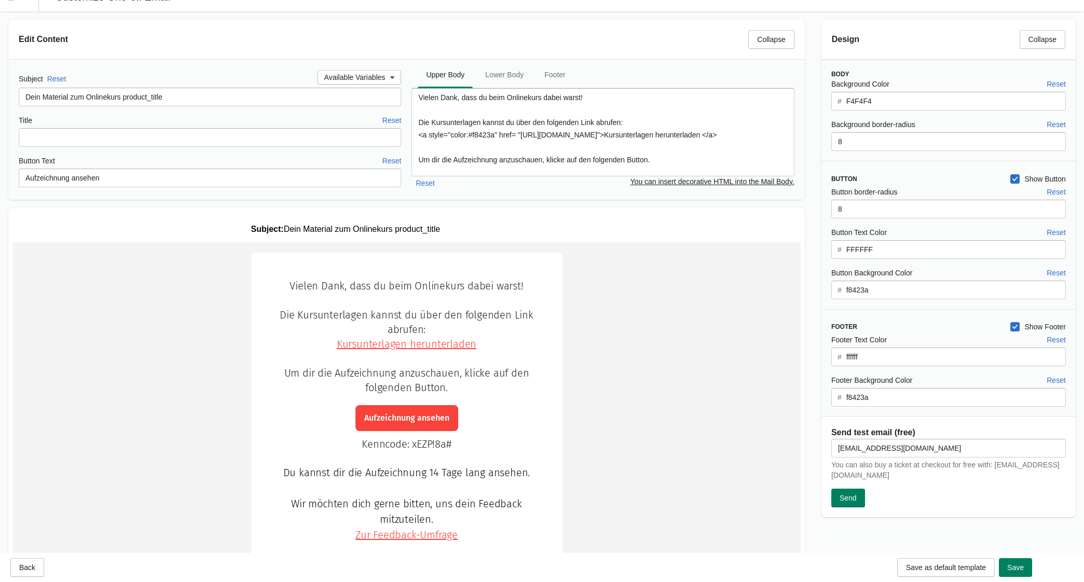
scroll to position [0, 0]
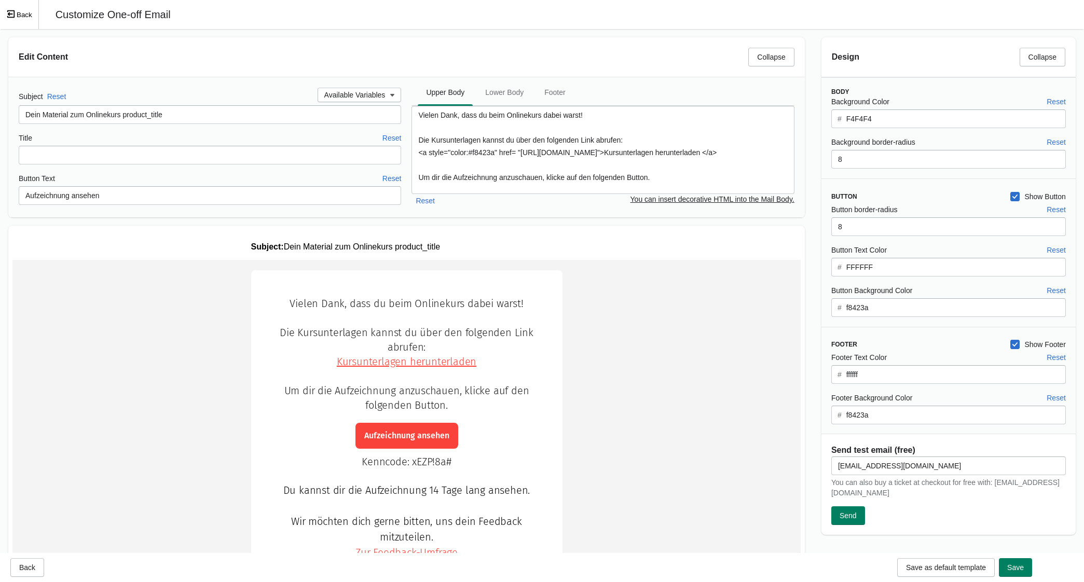
click at [21, 11] on button "Back" at bounding box center [19, 14] width 39 height 29
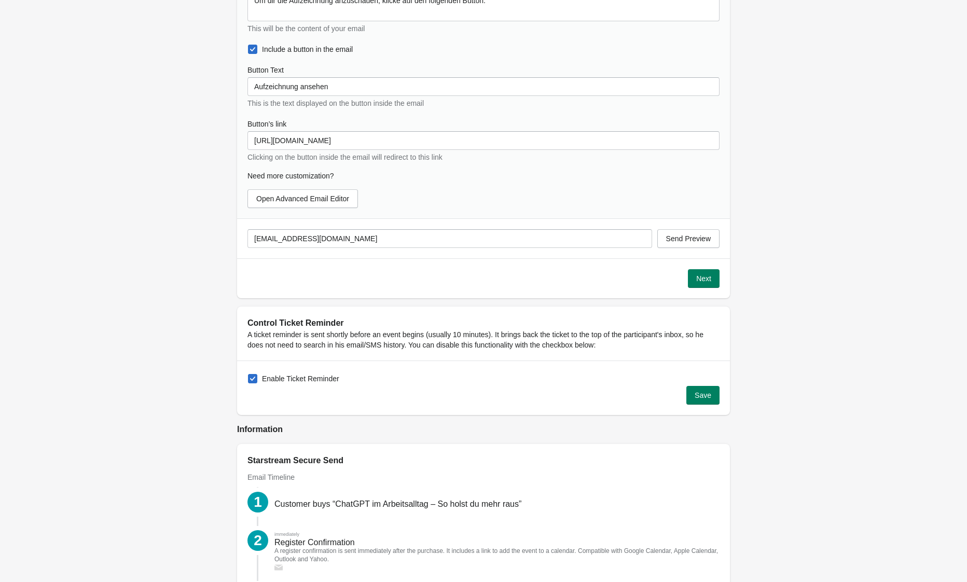
scroll to position [1228, 0]
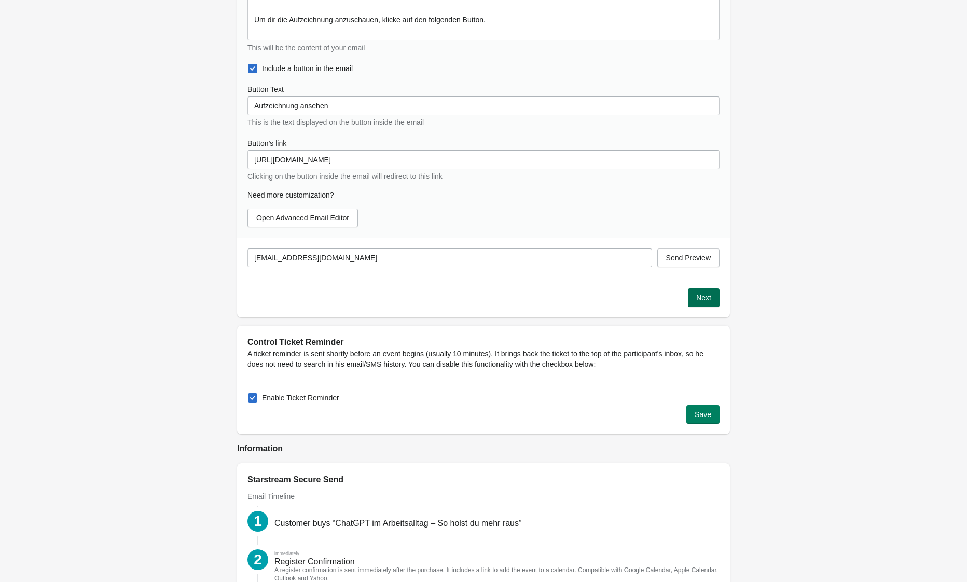
click at [700, 294] on span "Next" at bounding box center [703, 298] width 15 height 8
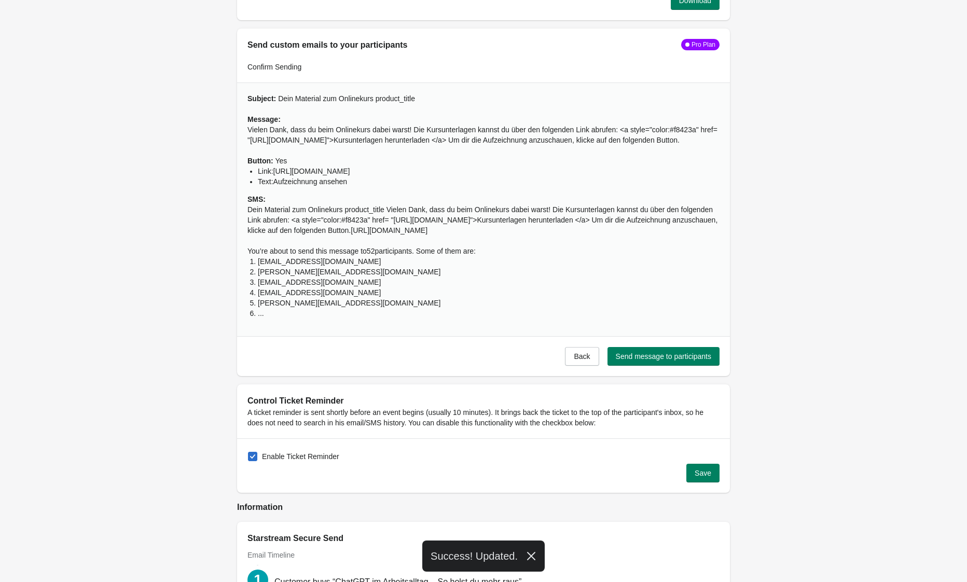
scroll to position [1037, 0]
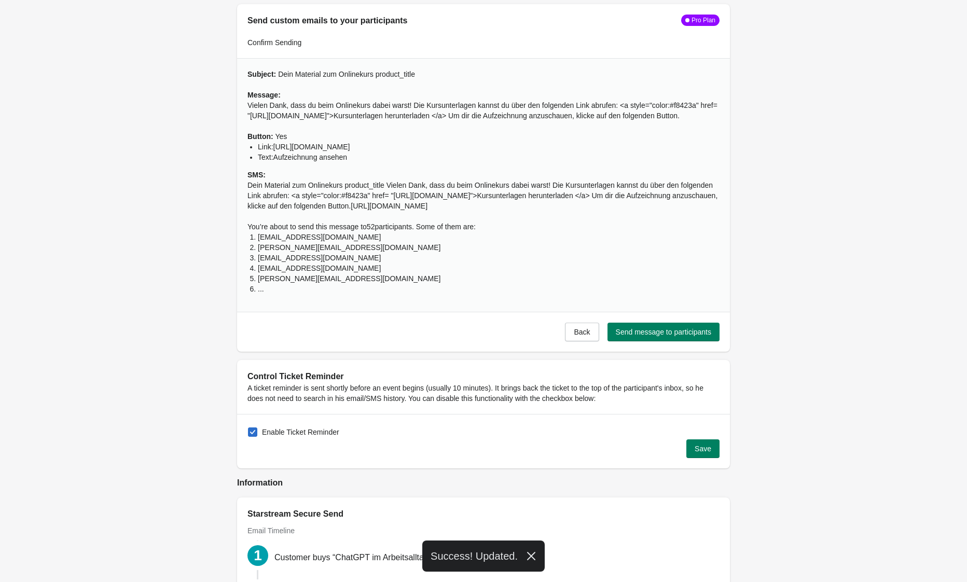
click at [297, 273] on li "[EMAIL_ADDRESS][DOMAIN_NAME]" at bounding box center [489, 268] width 462 height 10
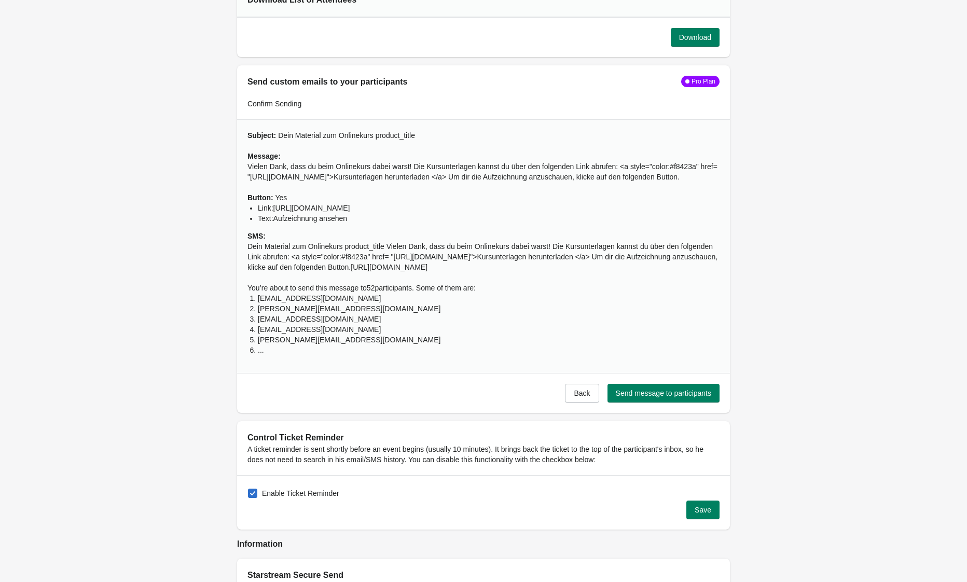
scroll to position [974, 0]
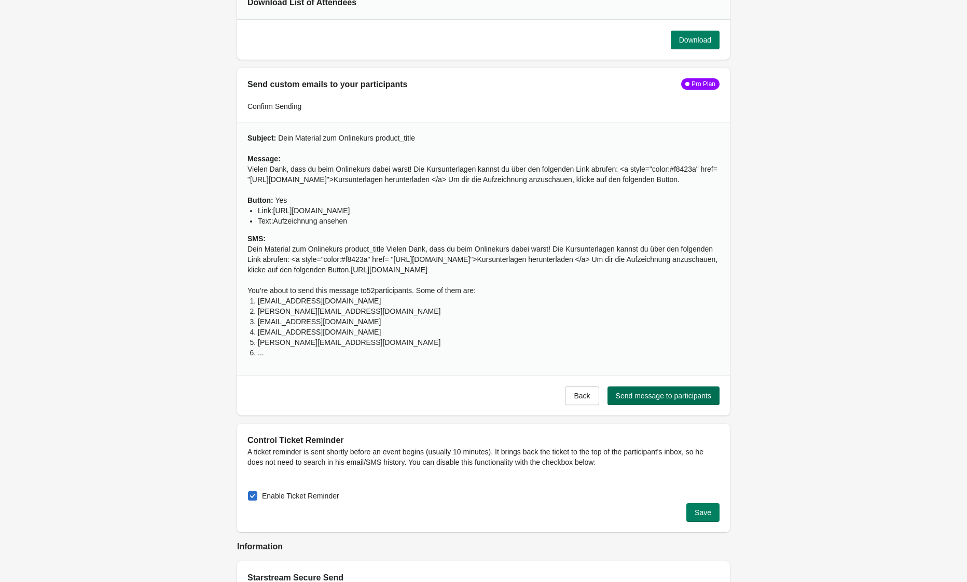
click at [675, 400] on span "Send message to participants" at bounding box center [663, 396] width 95 height 8
